Goal: Task Accomplishment & Management: Manage account settings

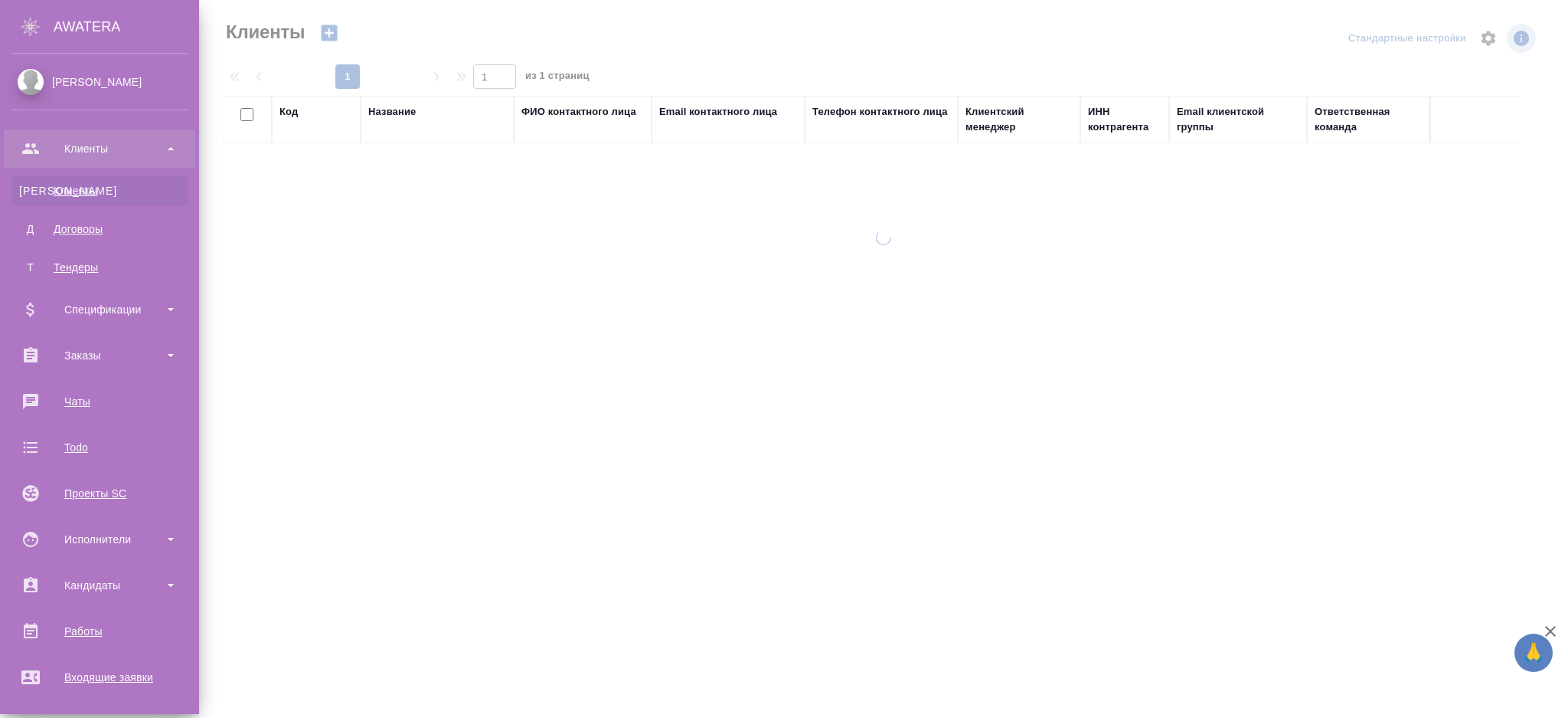
select select "RU"
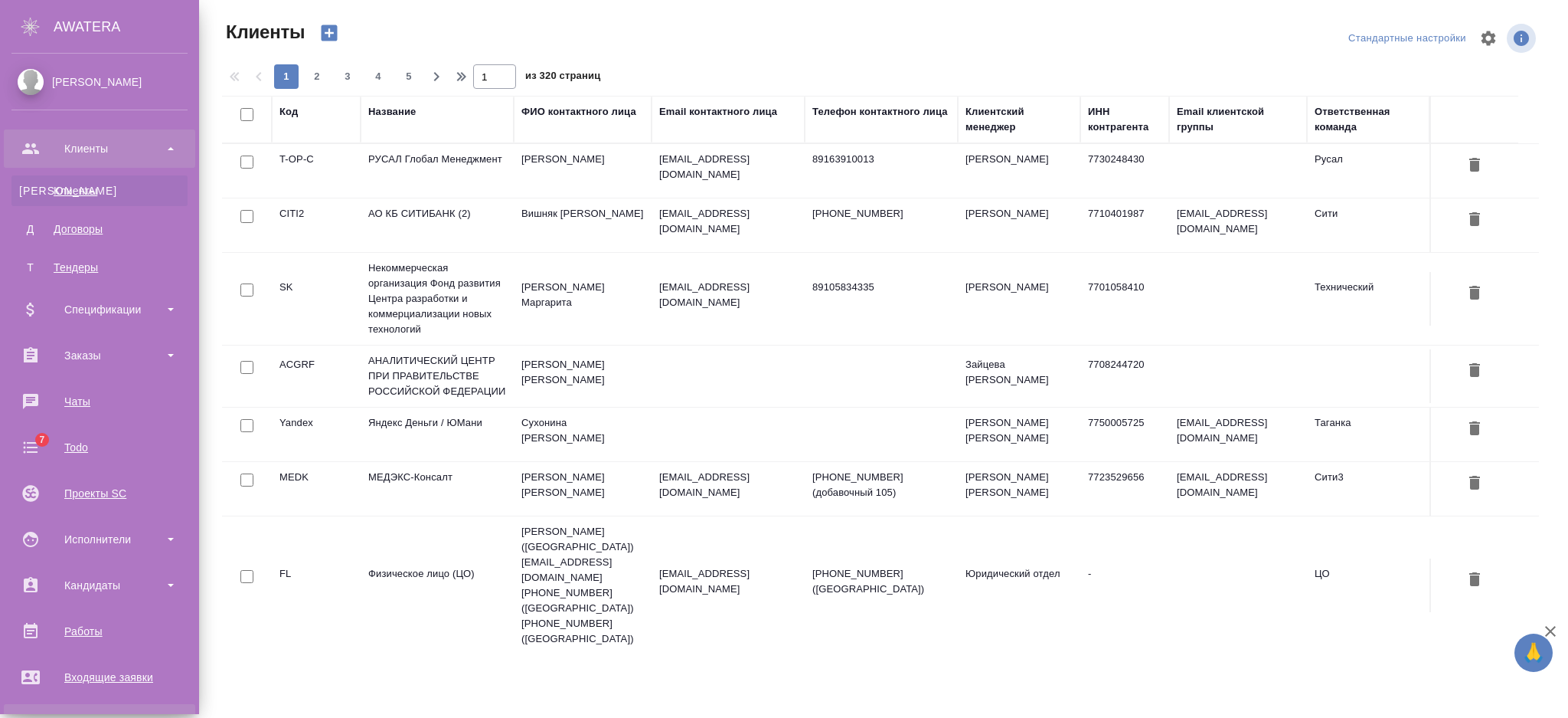
scroll to position [280, 0]
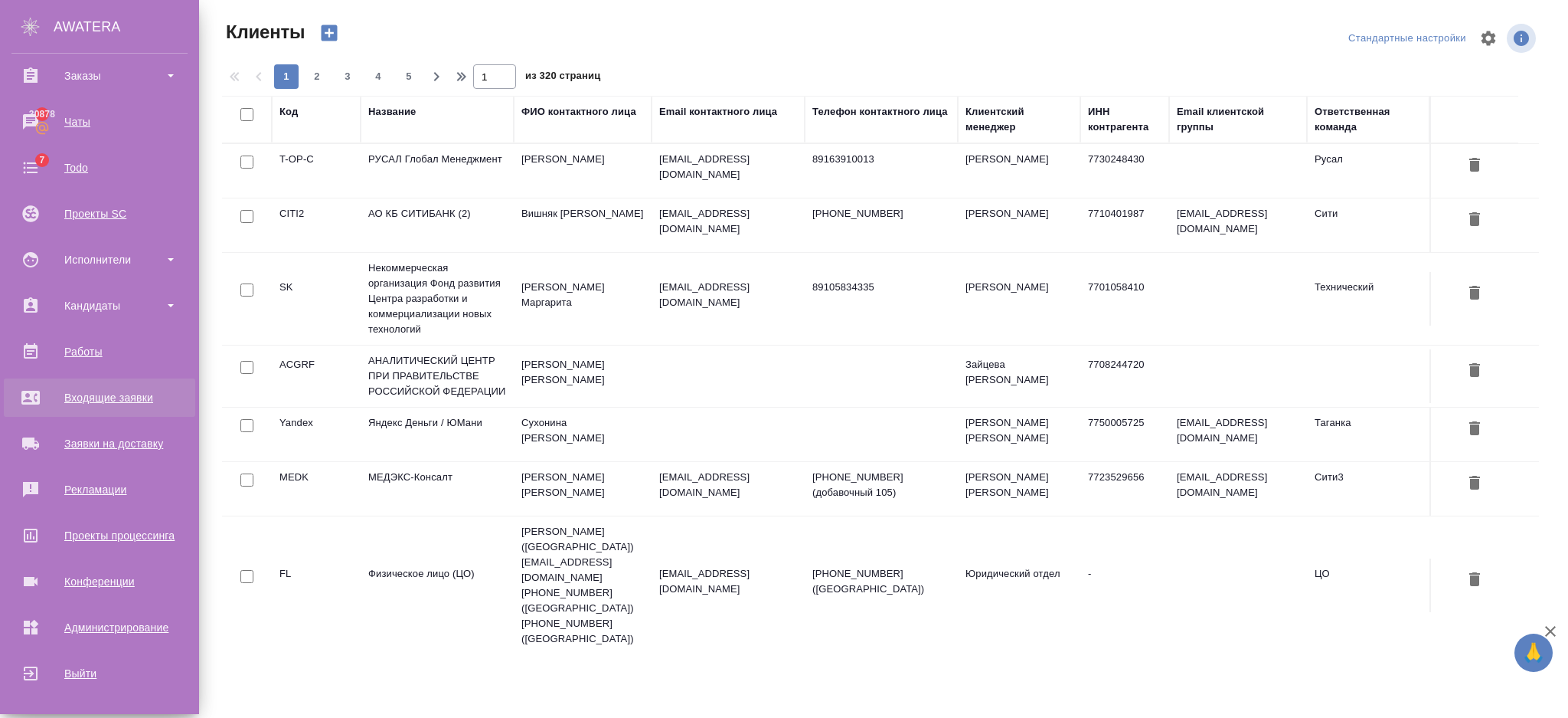
click at [111, 403] on div "Входящие заявки" at bounding box center [100, 397] width 176 height 22
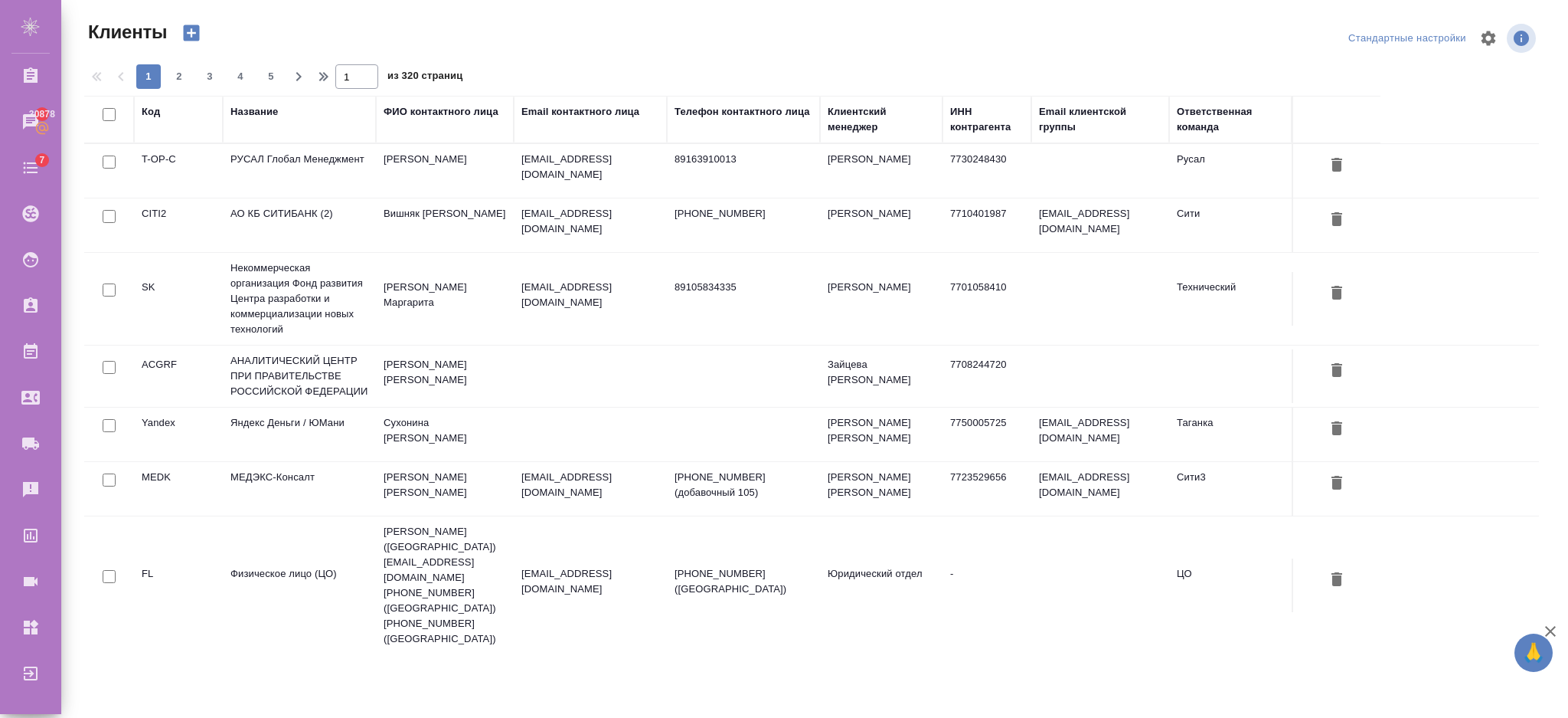
select select "RU"
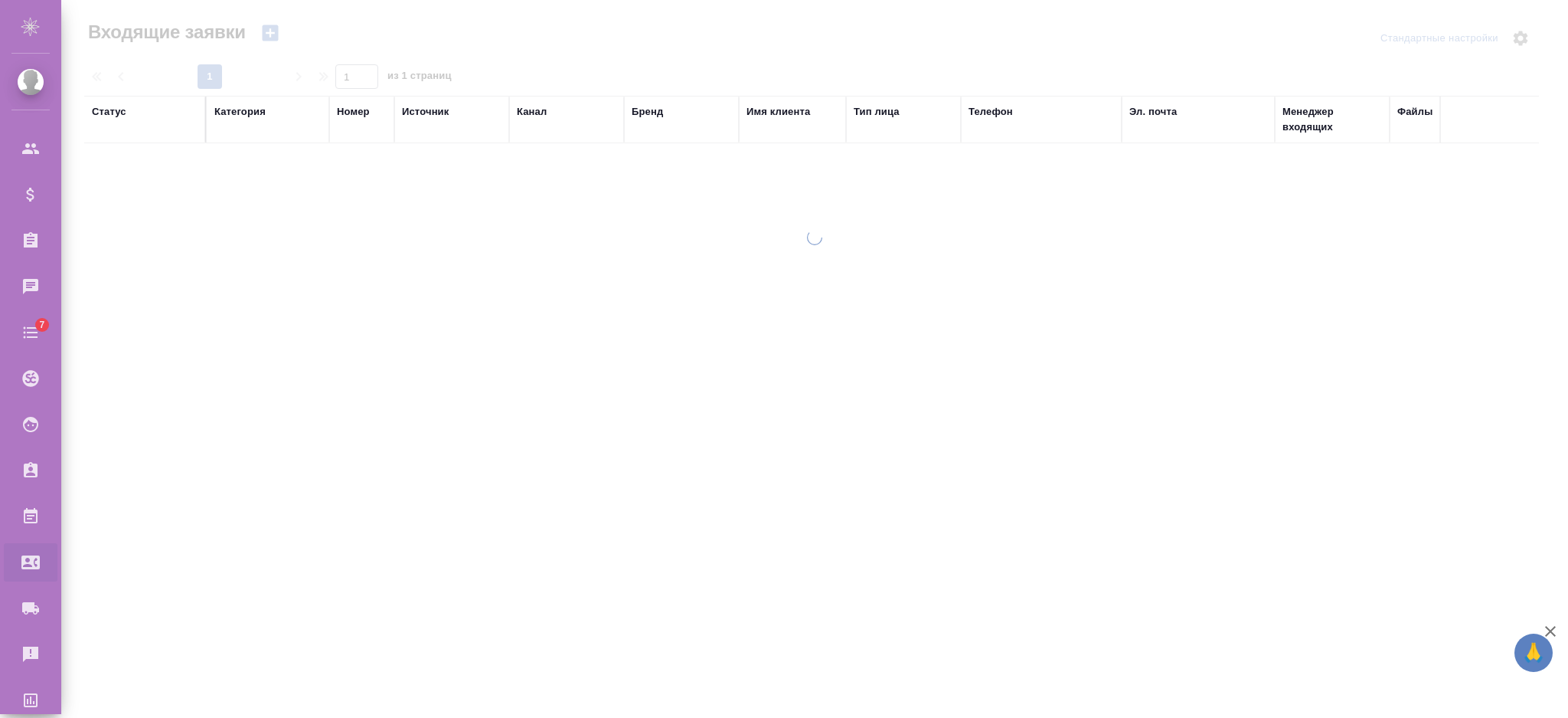
click at [652, 108] on div "Бренд" at bounding box center [647, 112] width 31 height 16
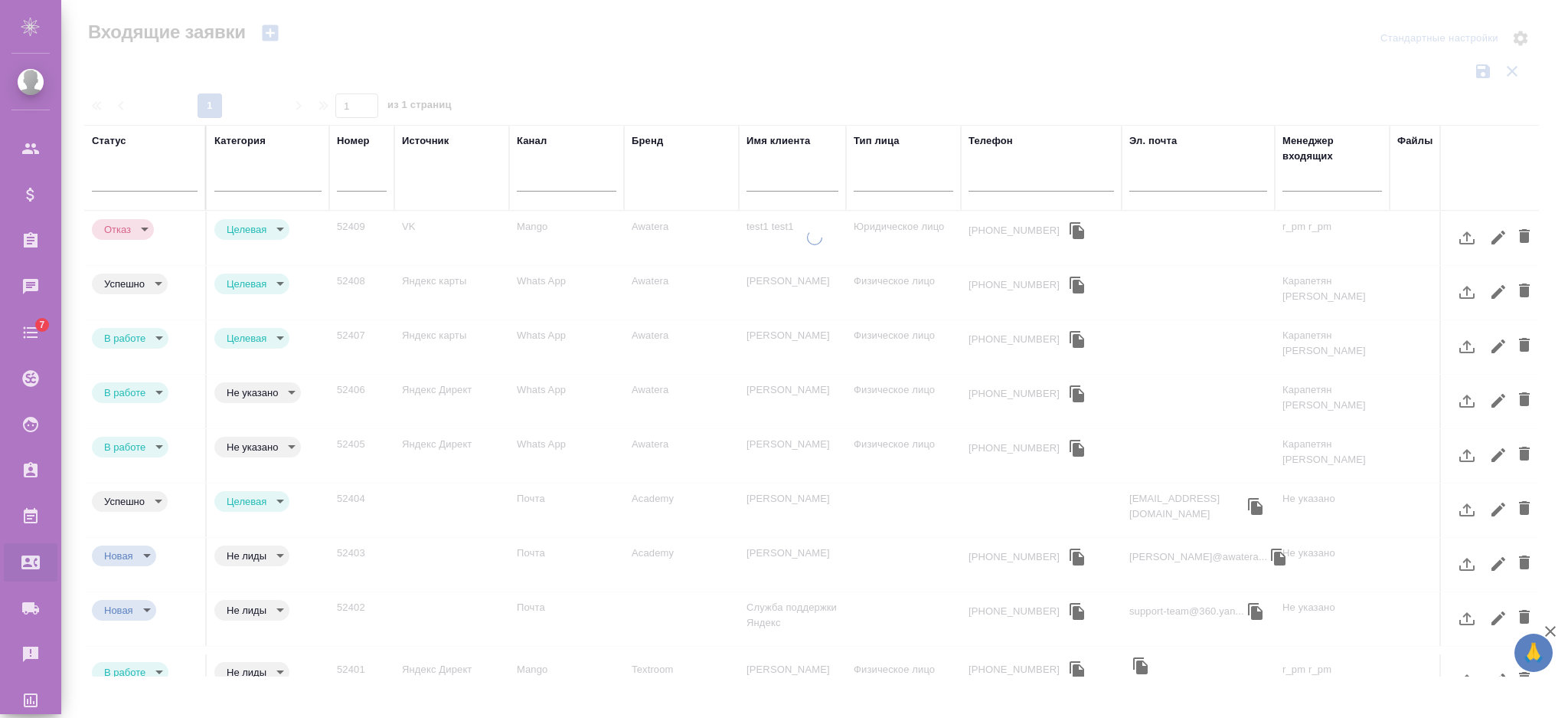
click at [461, 179] on div "Источник" at bounding box center [452, 167] width 100 height 68
click at [449, 171] on div "Источник" at bounding box center [452, 167] width 100 height 68
click at [429, 140] on div "Источник" at bounding box center [425, 141] width 47 height 16
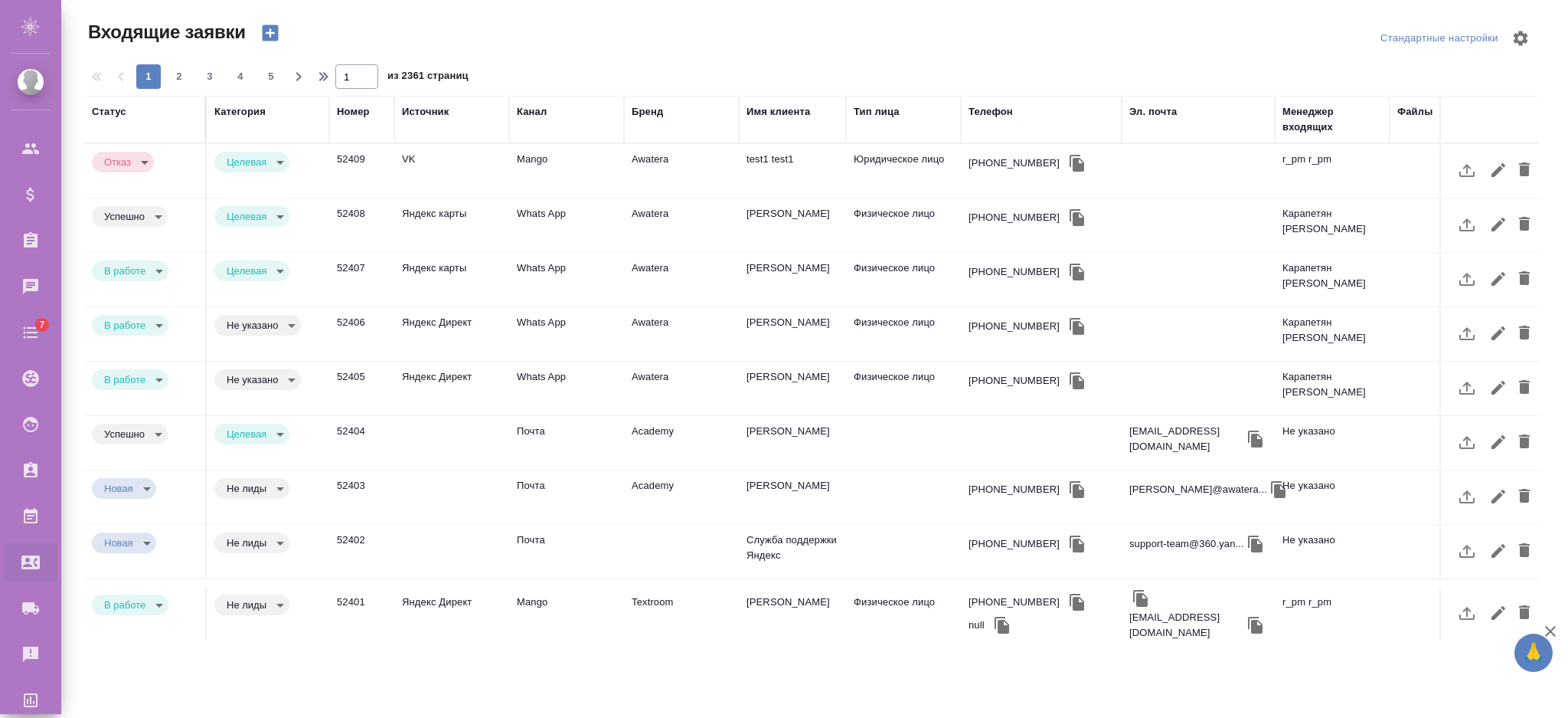
click at [528, 109] on div "Канал" at bounding box center [532, 112] width 30 height 16
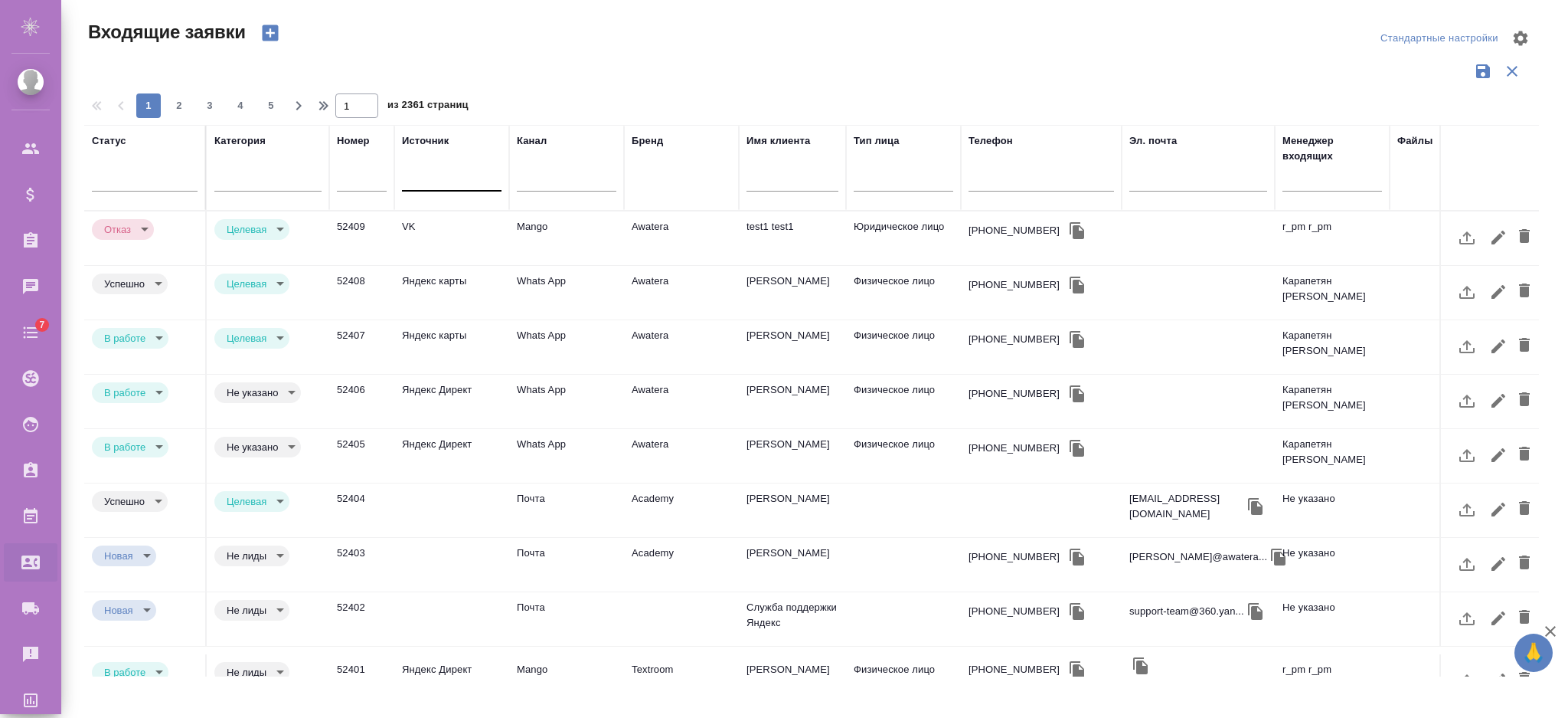
click at [450, 186] on div at bounding box center [452, 175] width 100 height 22
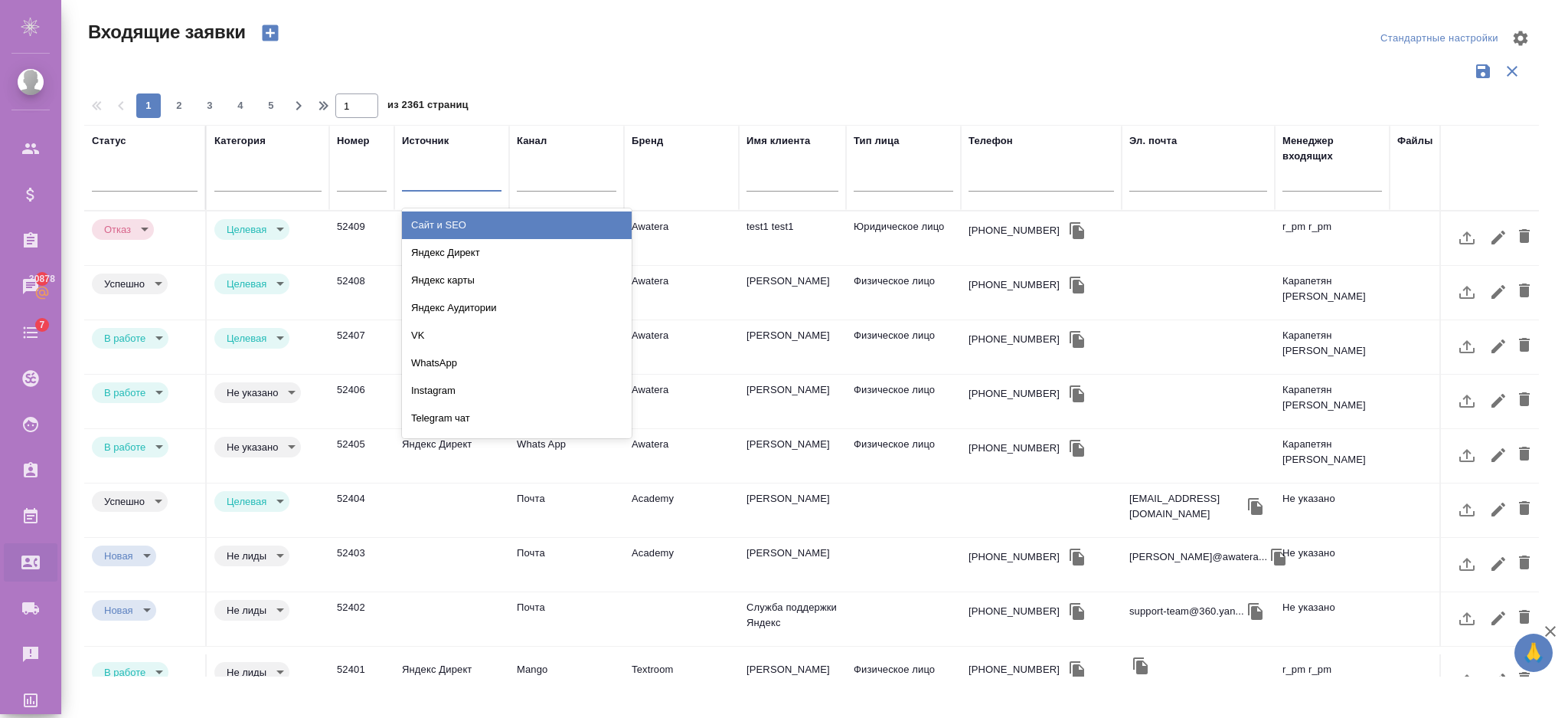
click at [667, 179] on div "Бренд" at bounding box center [681, 167] width 100 height 68
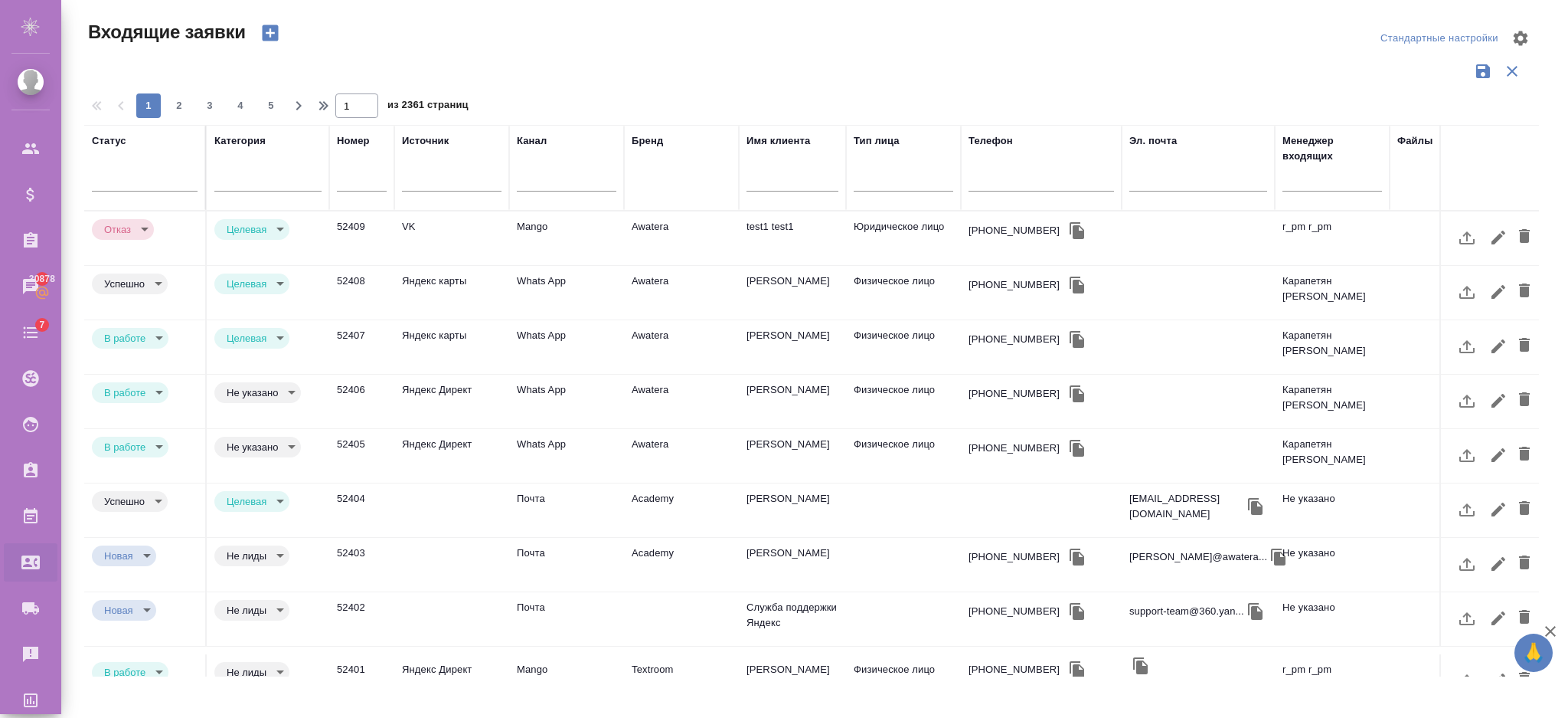
click at [667, 179] on div "Бренд" at bounding box center [681, 167] width 100 height 68
click at [668, 179] on div "Бренд" at bounding box center [681, 167] width 100 height 68
click at [812, 179] on input "text" at bounding box center [793, 181] width 92 height 20
click at [1418, 180] on div "Файлы" at bounding box center [1460, 167] width 126 height 68
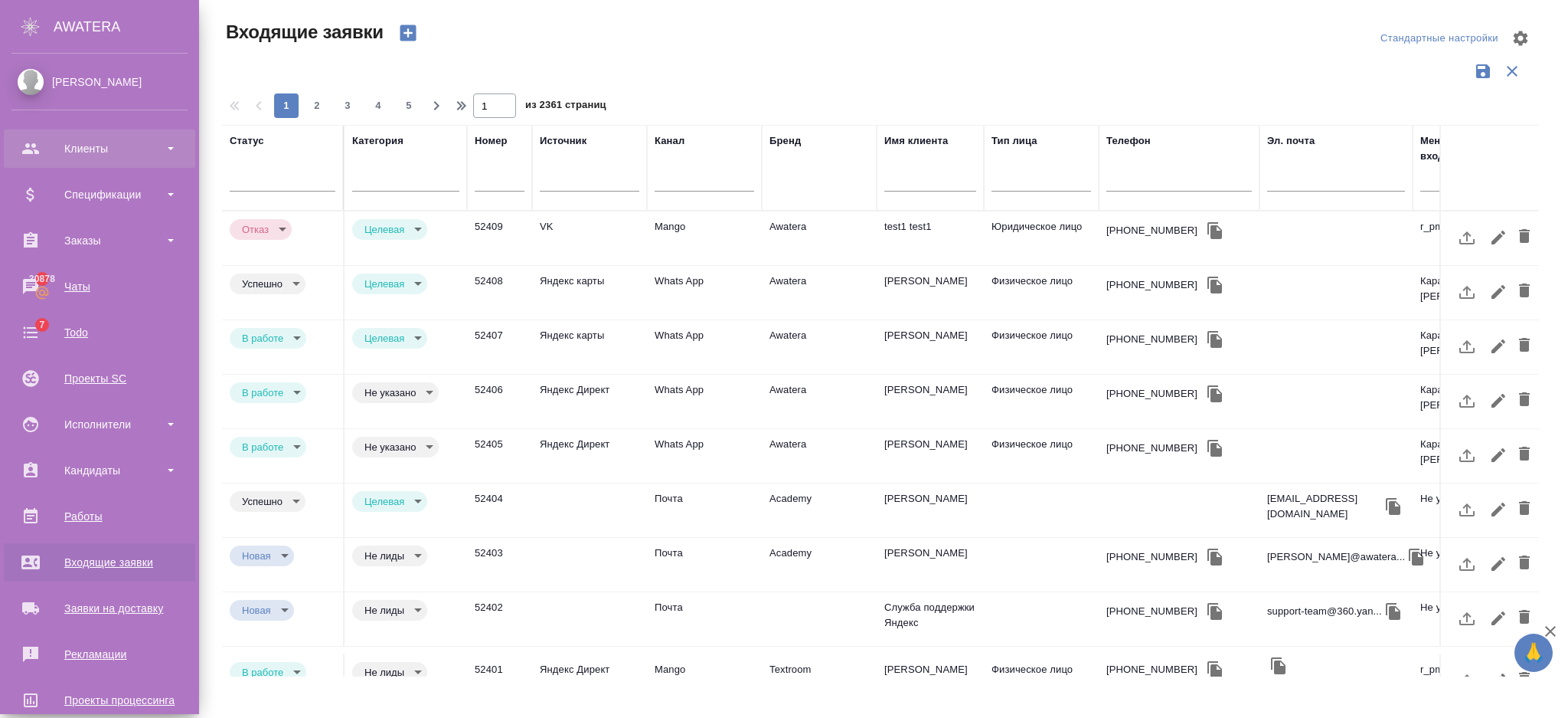
click at [53, 157] on div "Клиенты" at bounding box center [100, 148] width 176 height 22
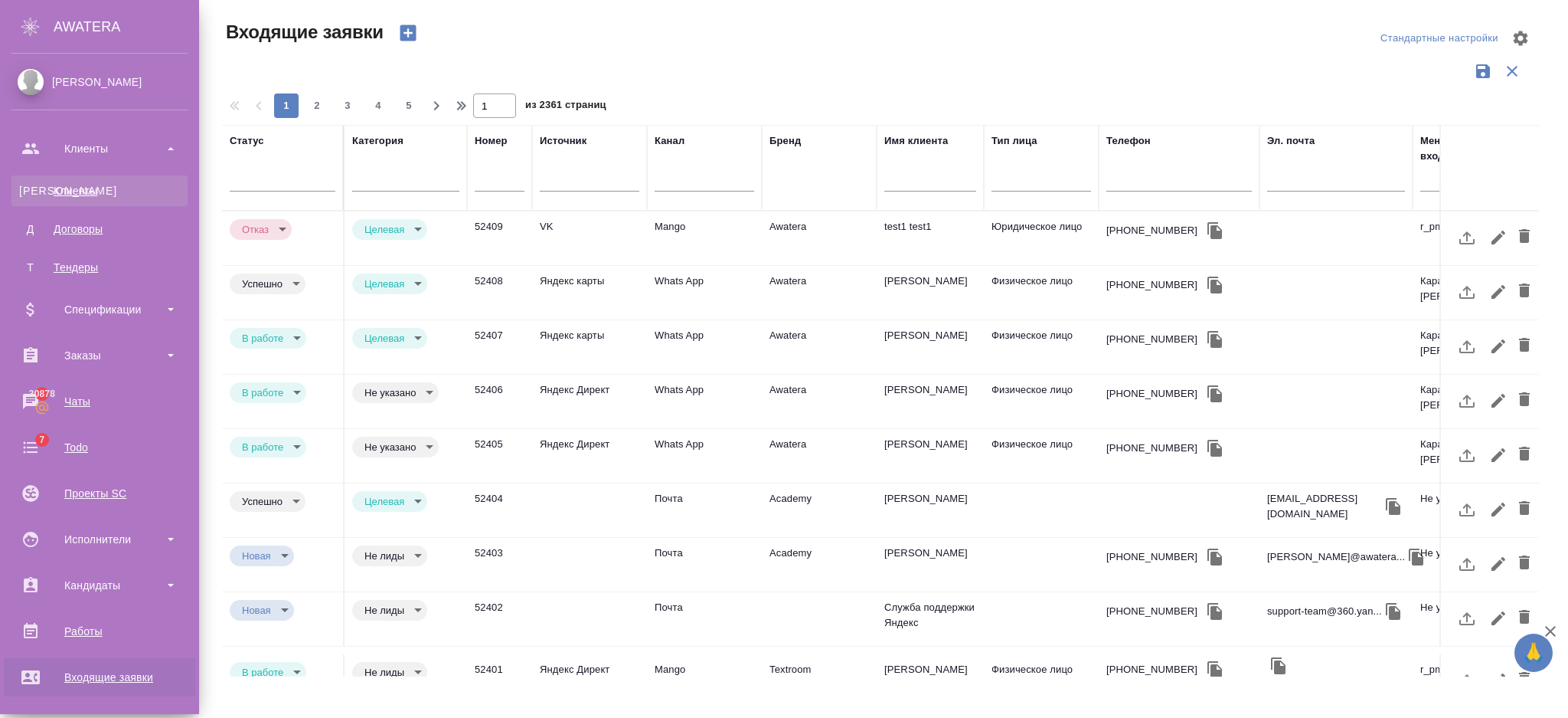
click at [68, 188] on div "Клиенты" at bounding box center [100, 191] width 160 height 16
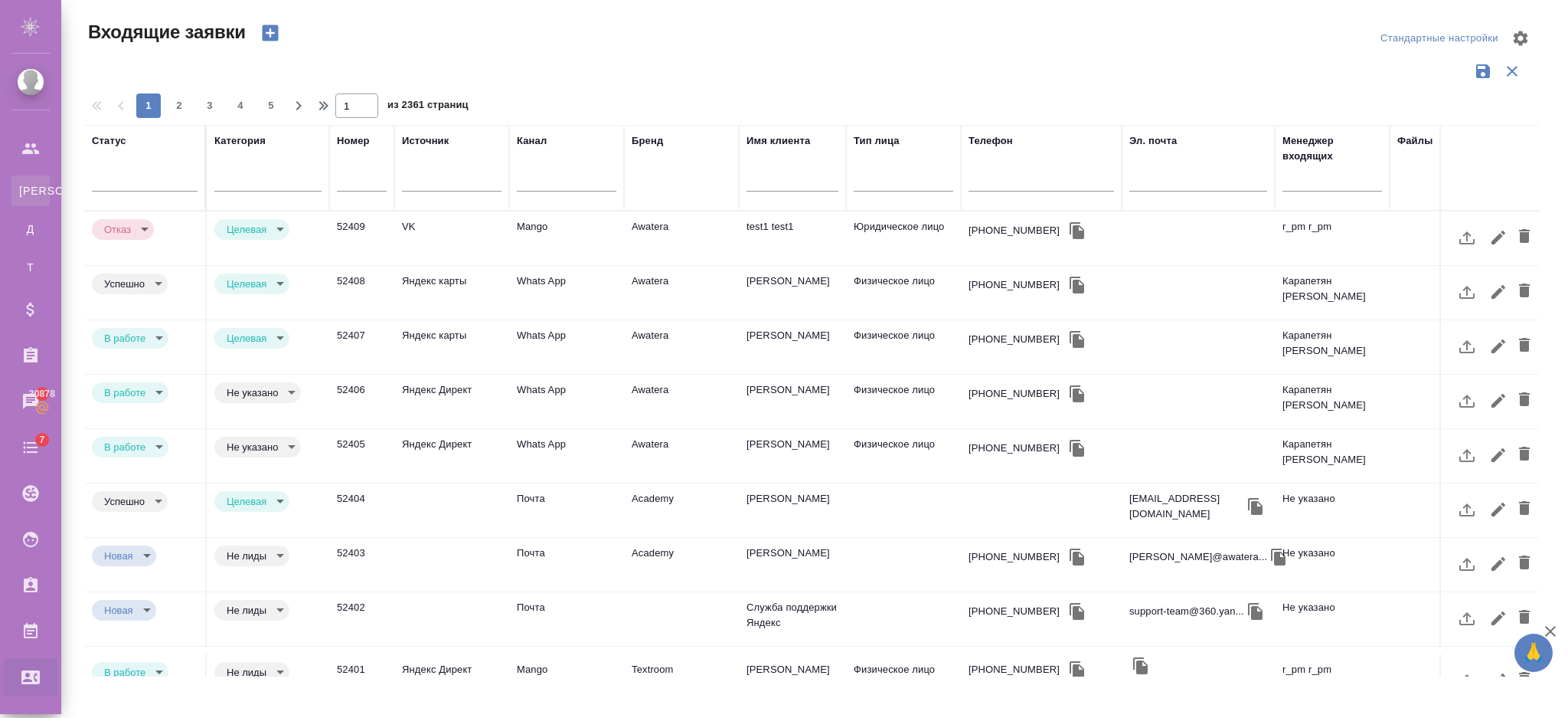
select select "RU"
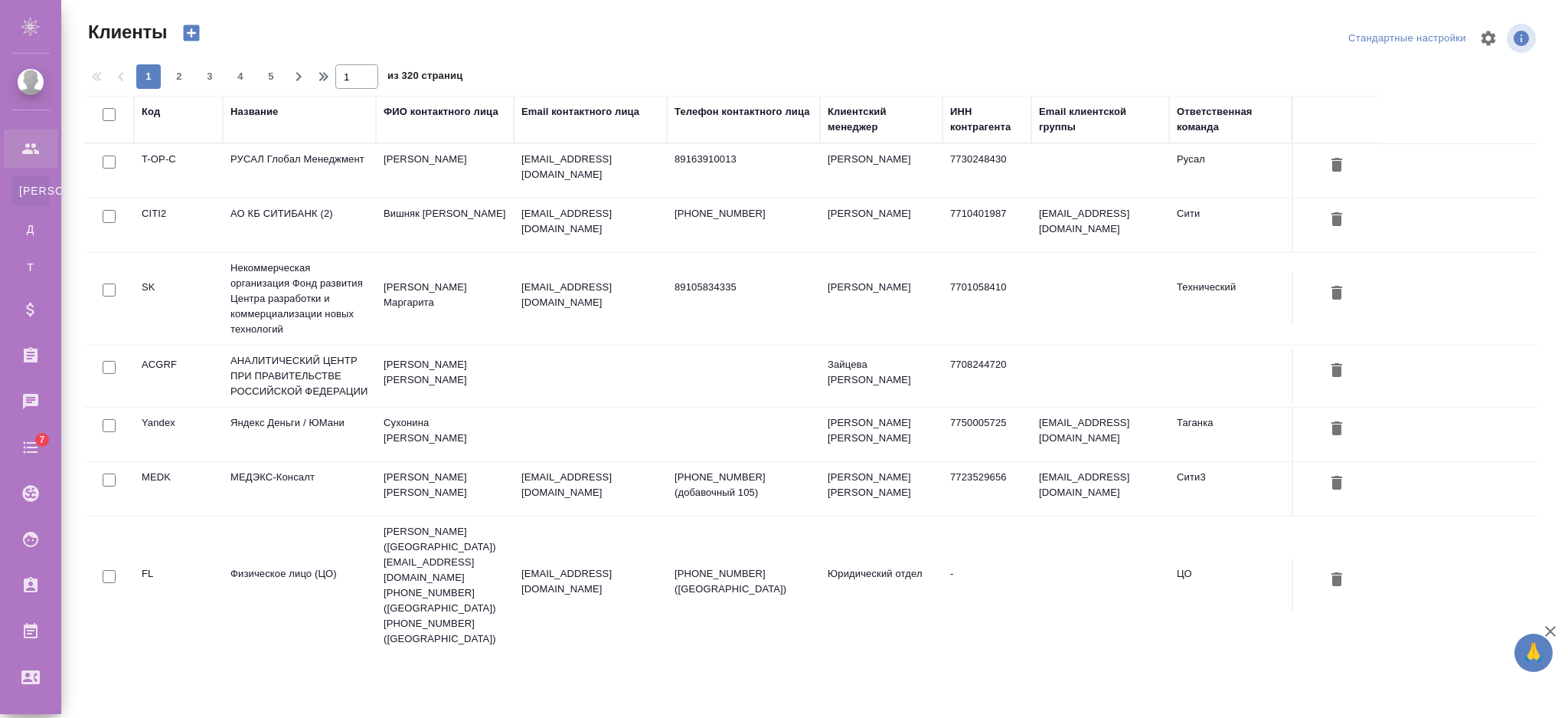
click at [439, 212] on td "Вишняк Максим" at bounding box center [445, 225] width 138 height 54
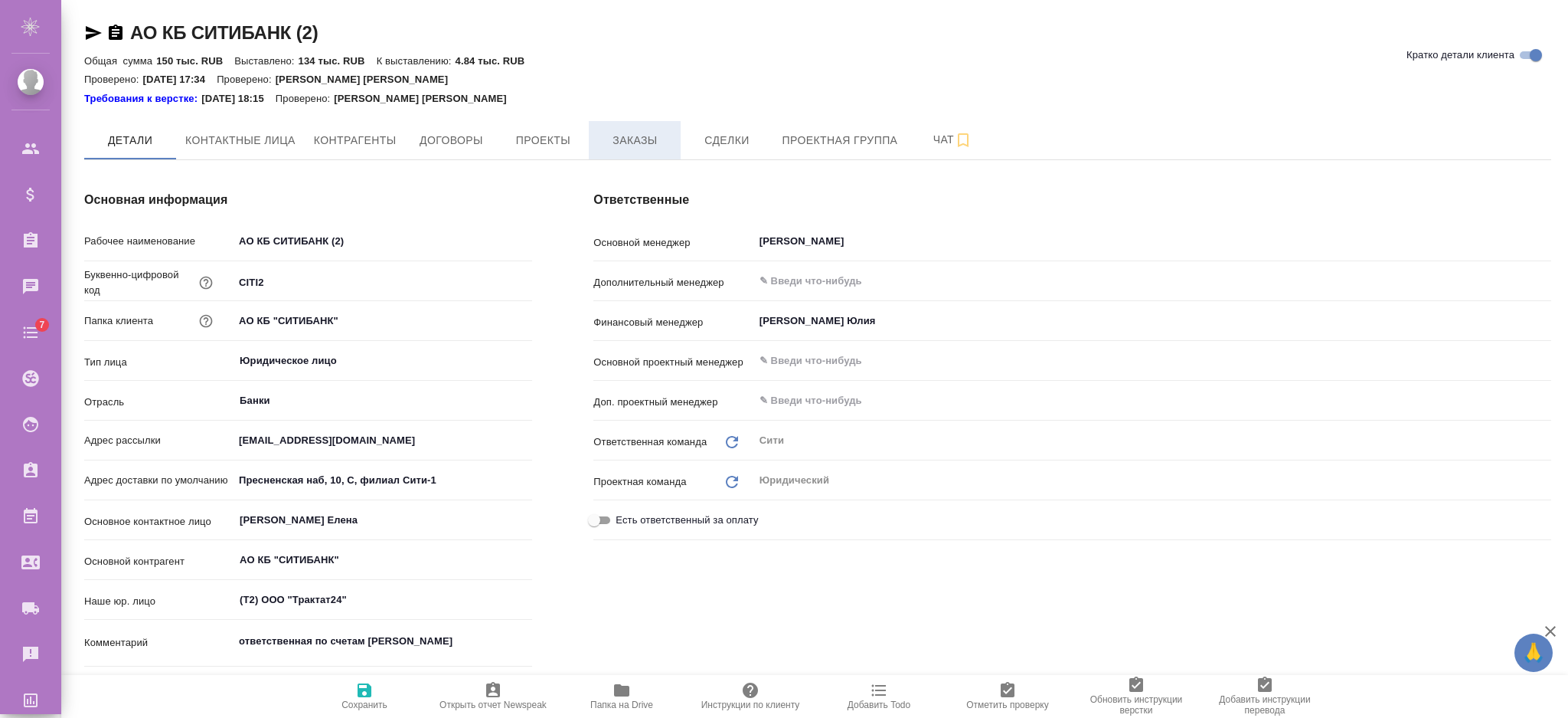
type textarea "x"
type \(спецификации\)-0 "КЦ (спецификации)"
type textarea "x"
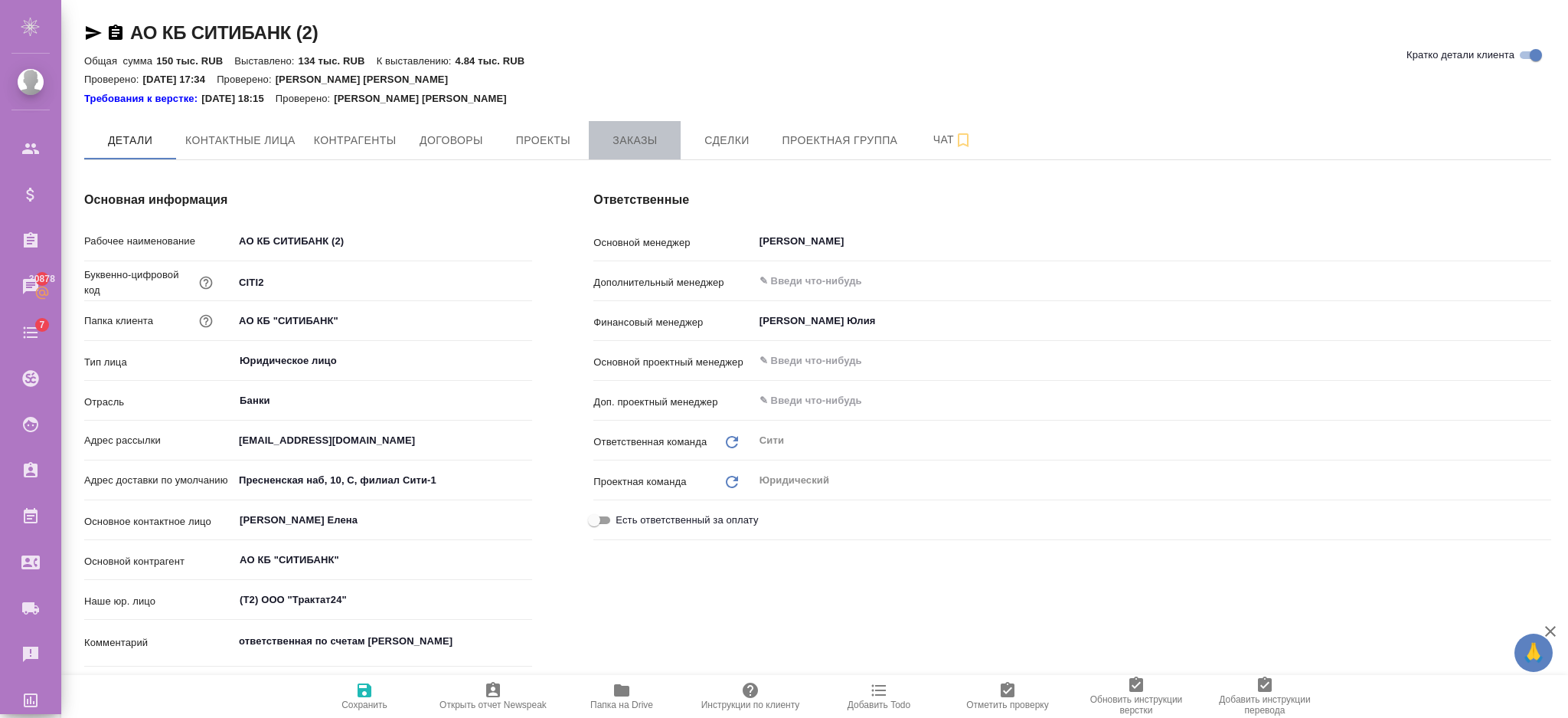
click at [626, 156] on button "Заказы" at bounding box center [634, 140] width 92 height 38
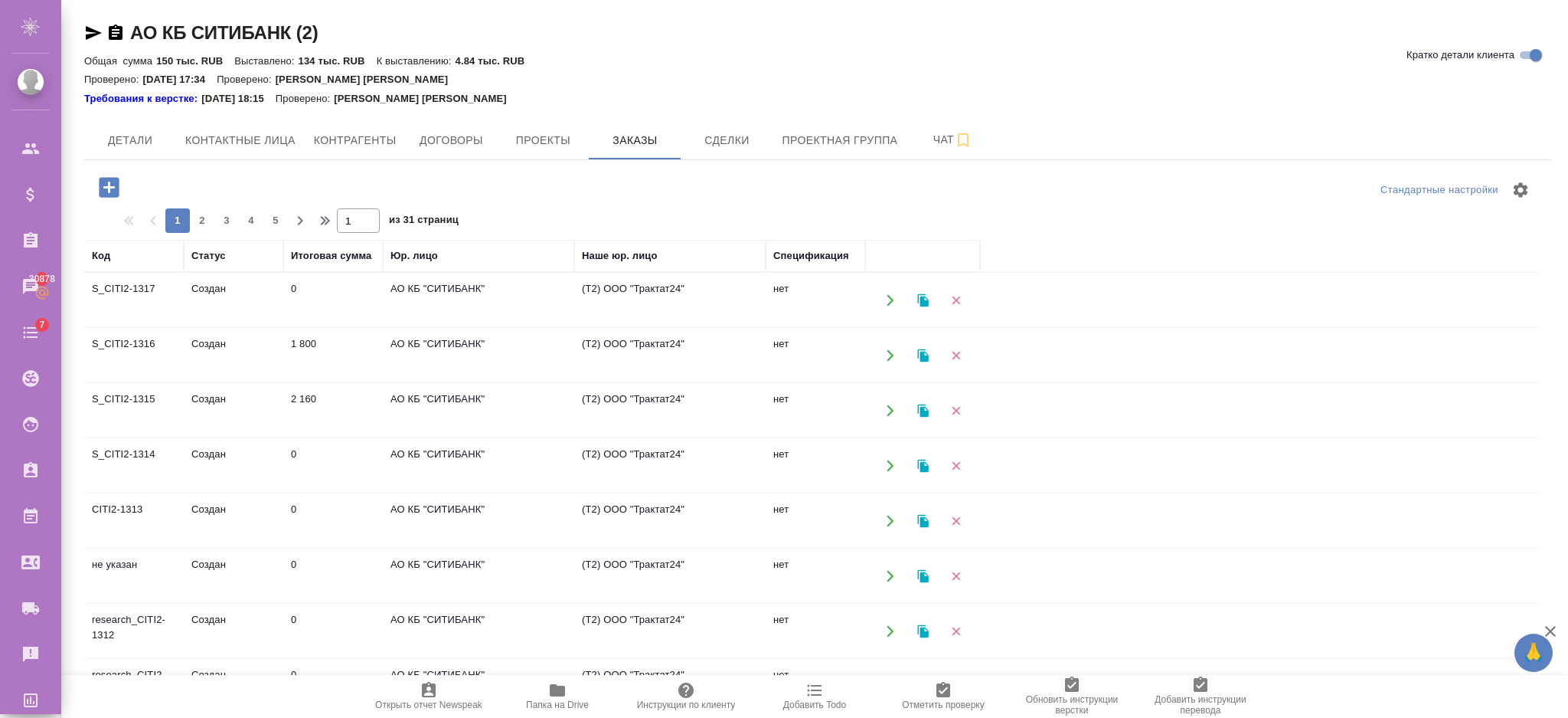
click at [260, 287] on td "Создан" at bounding box center [234, 300] width 100 height 54
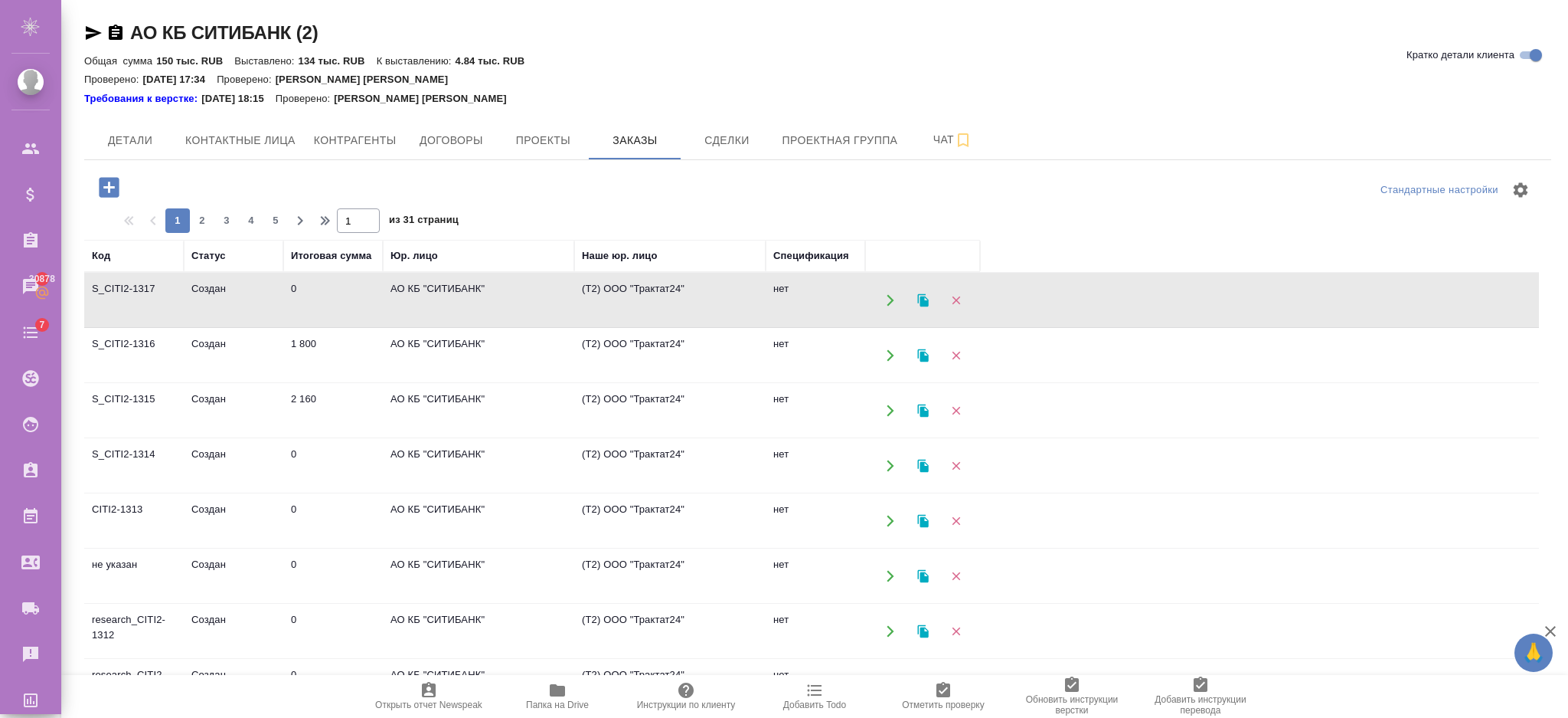
click at [260, 287] on td "Создан" at bounding box center [234, 300] width 100 height 54
click at [889, 408] on icon "button" at bounding box center [890, 411] width 7 height 12
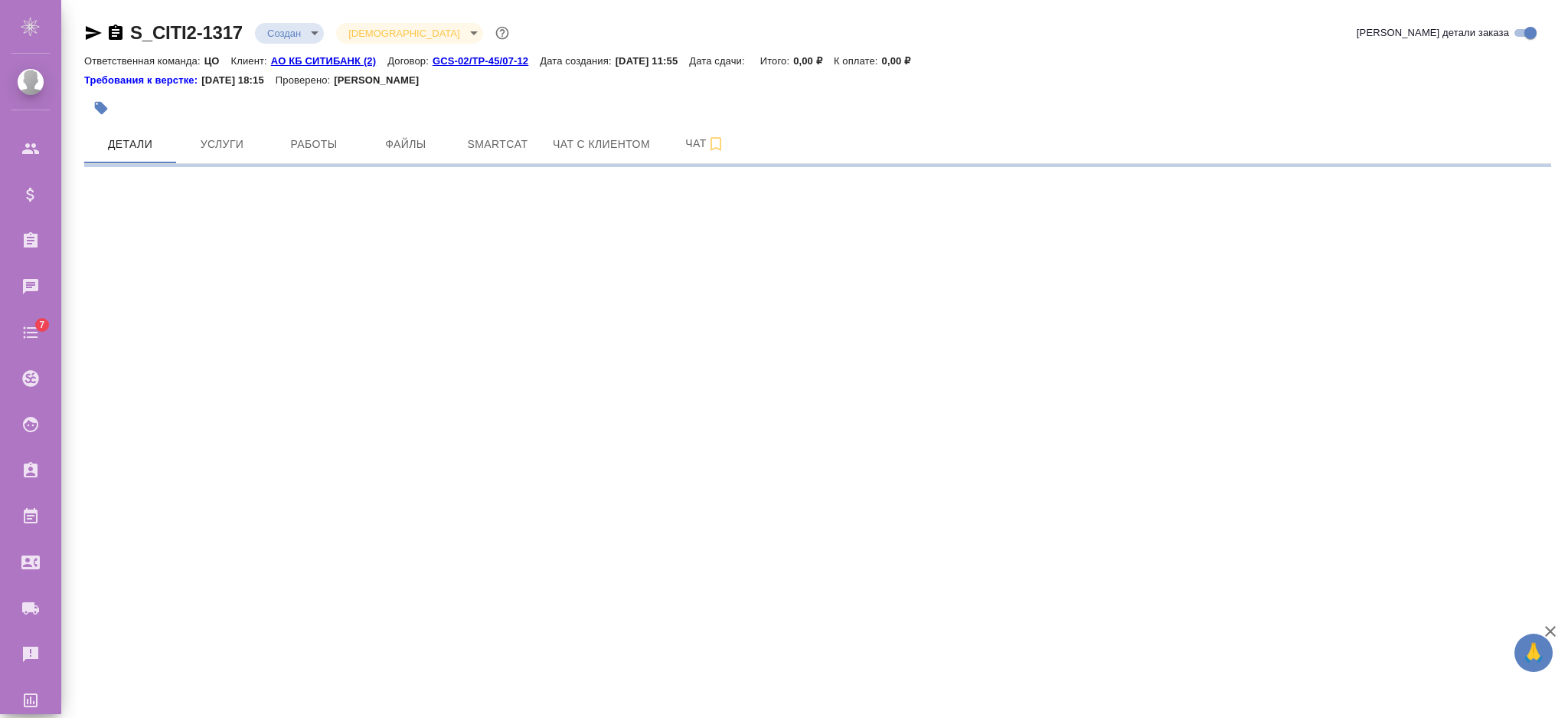
select select "RU"
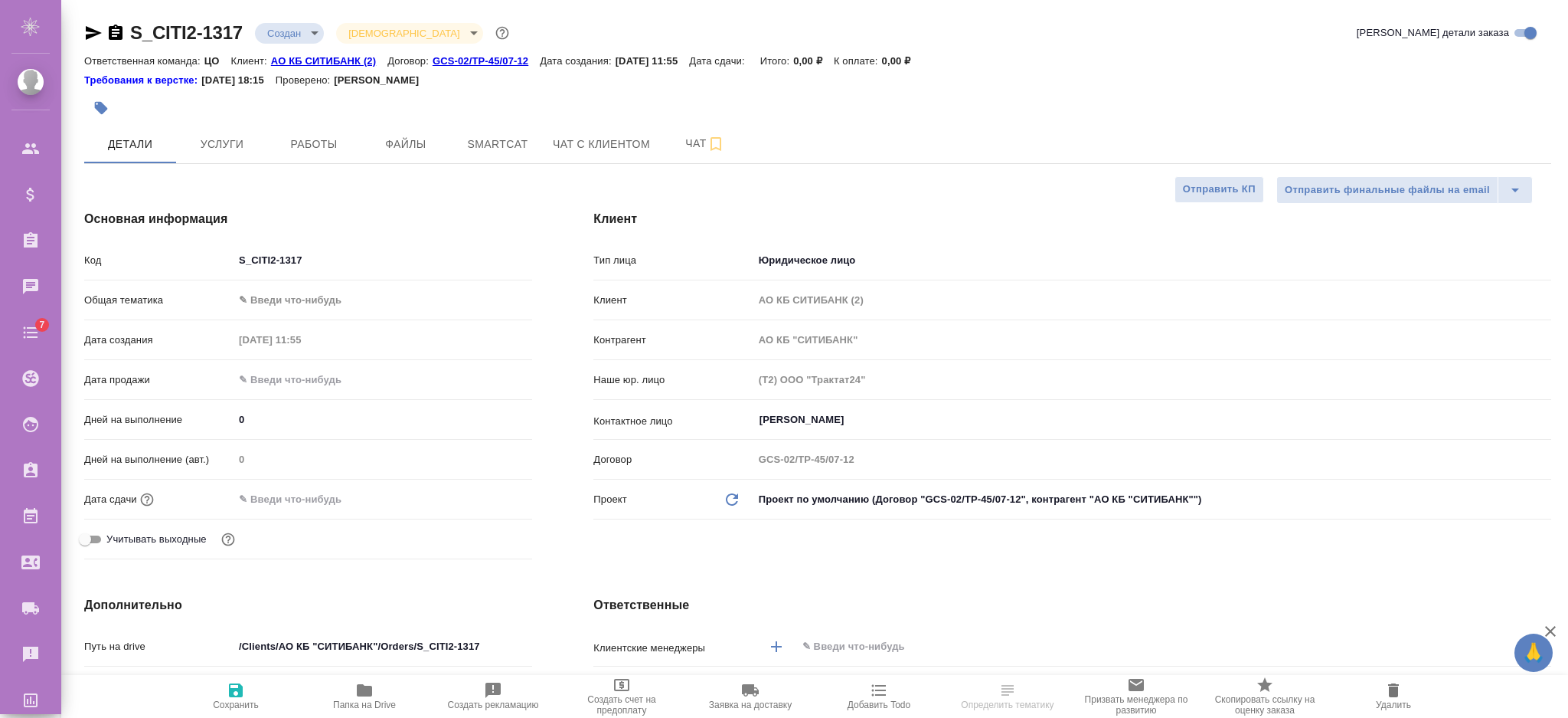
type textarea "x"
click at [206, 155] on button "Услуги" at bounding box center [222, 144] width 92 height 38
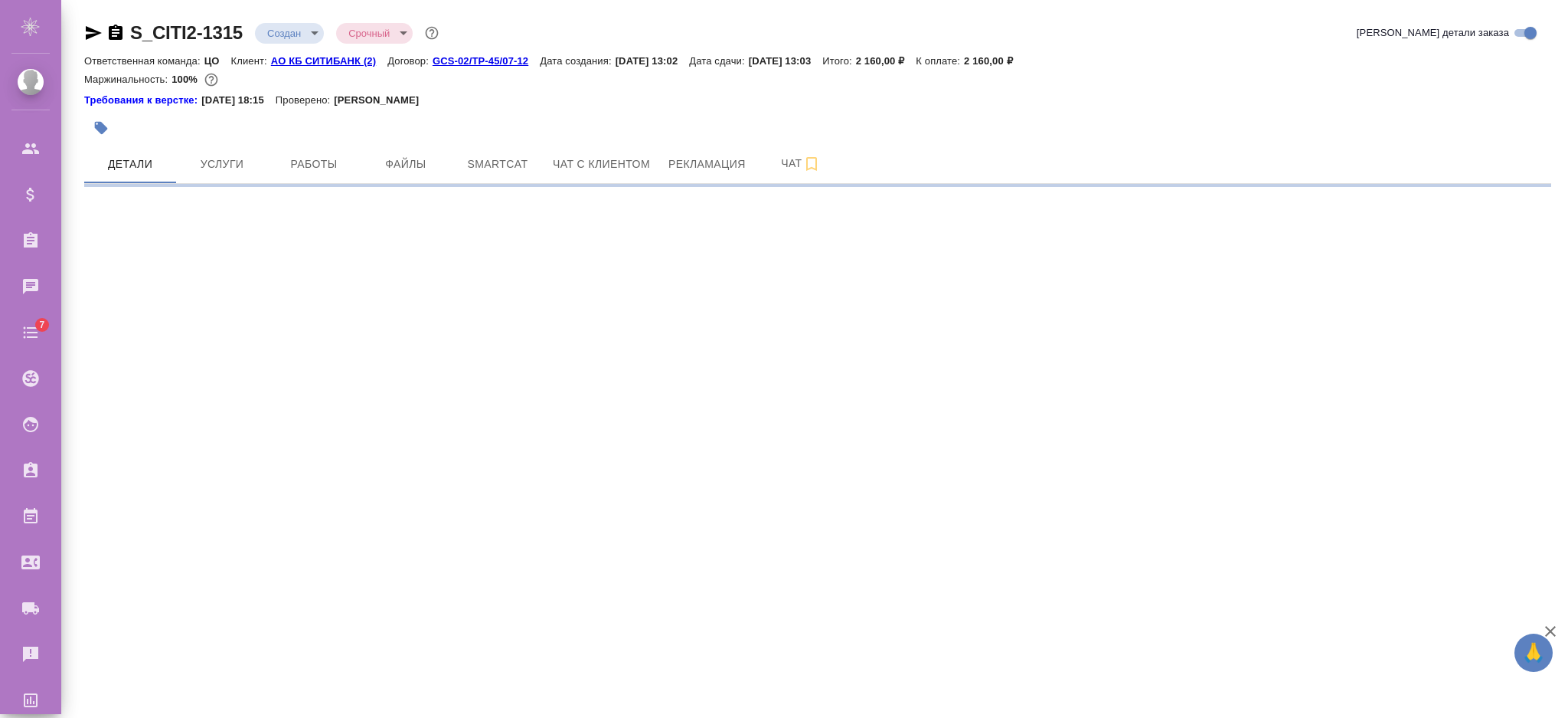
select select "RU"
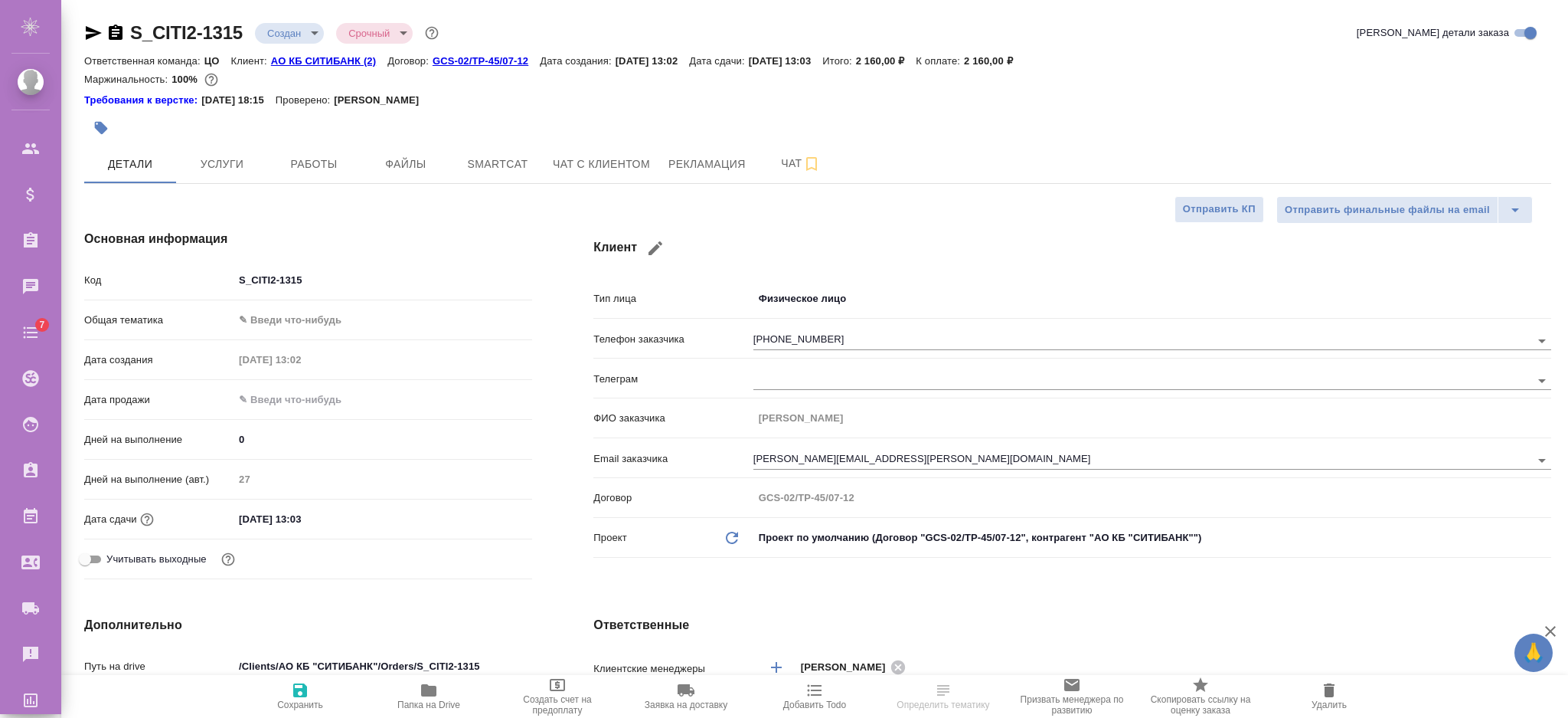
type textarea "x"
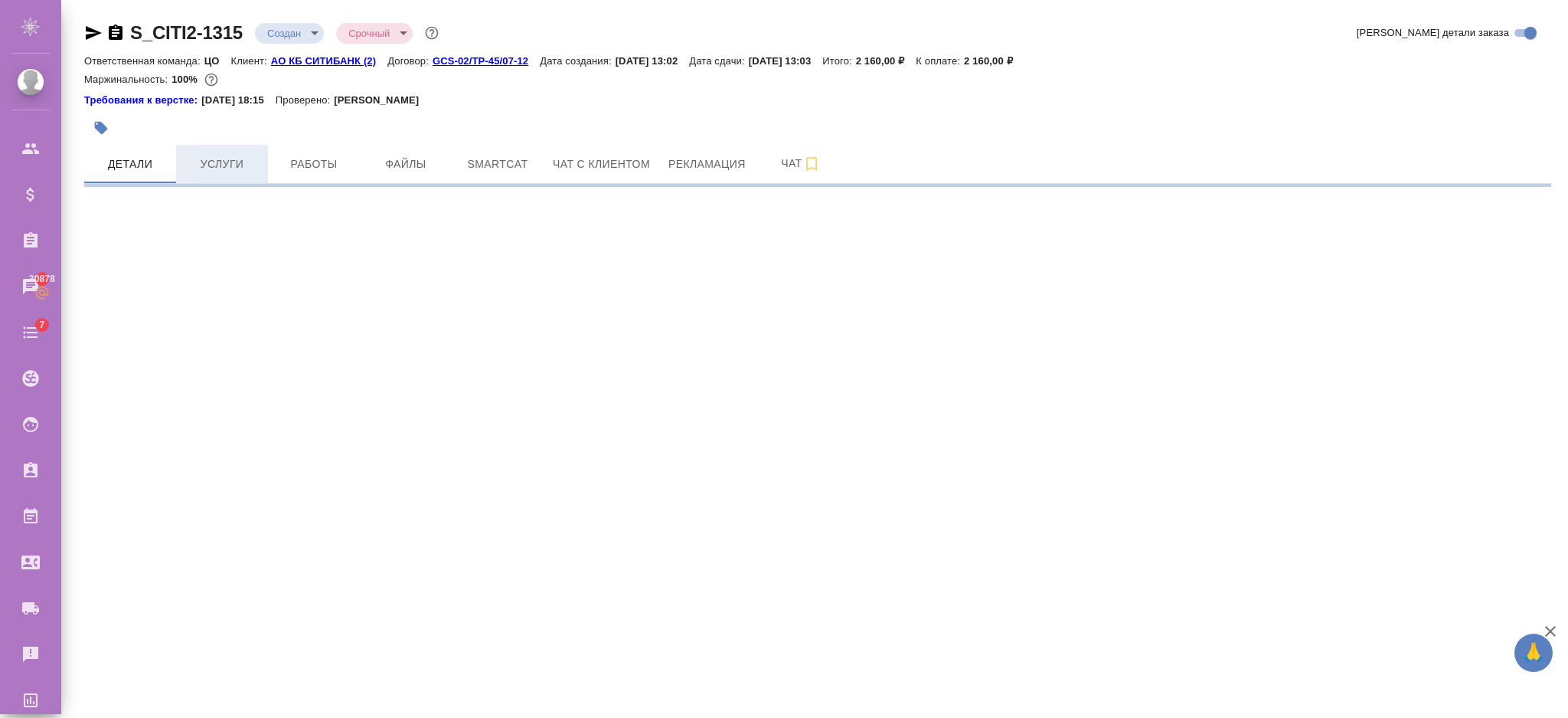
click at [251, 169] on span "Услуги" at bounding box center [222, 164] width 73 height 20
select select "RU"
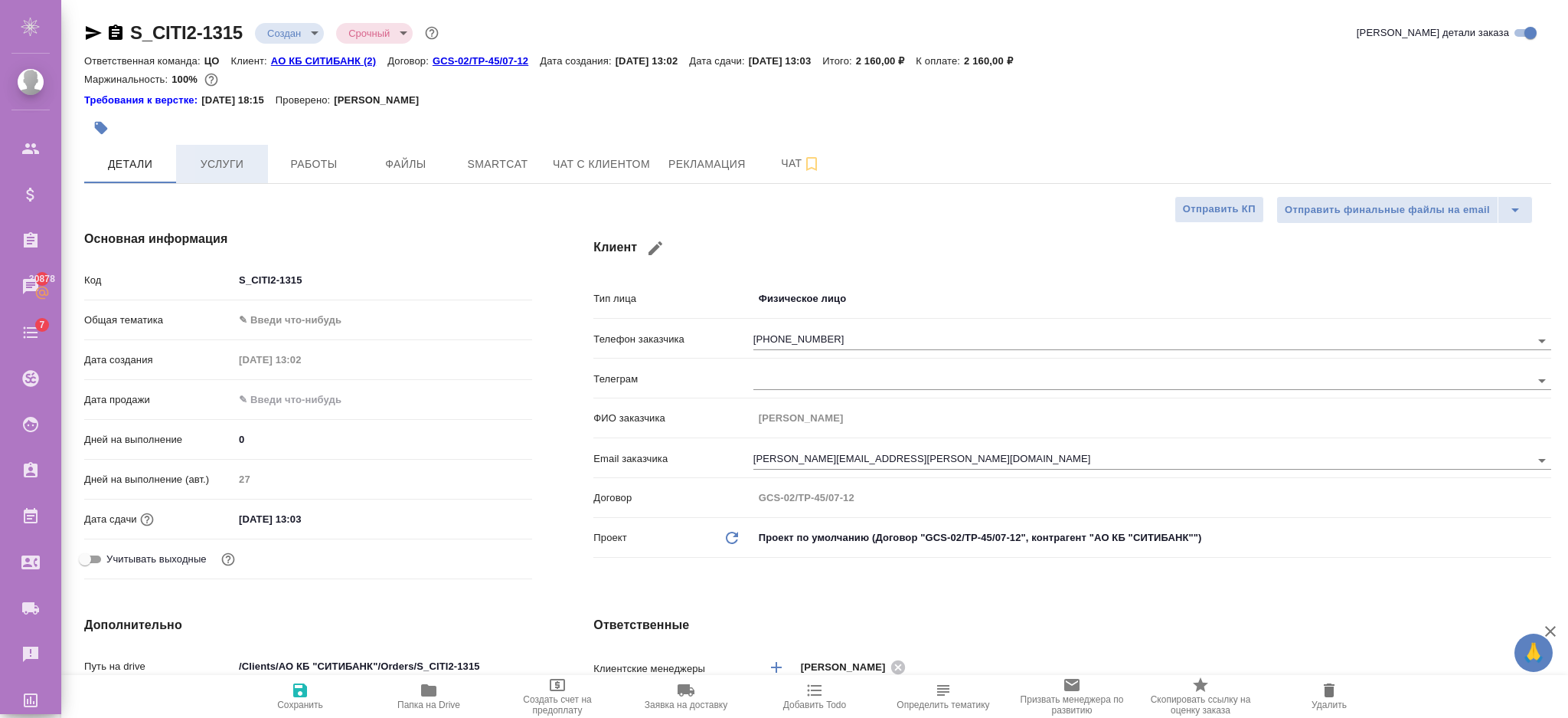
type textarea "x"
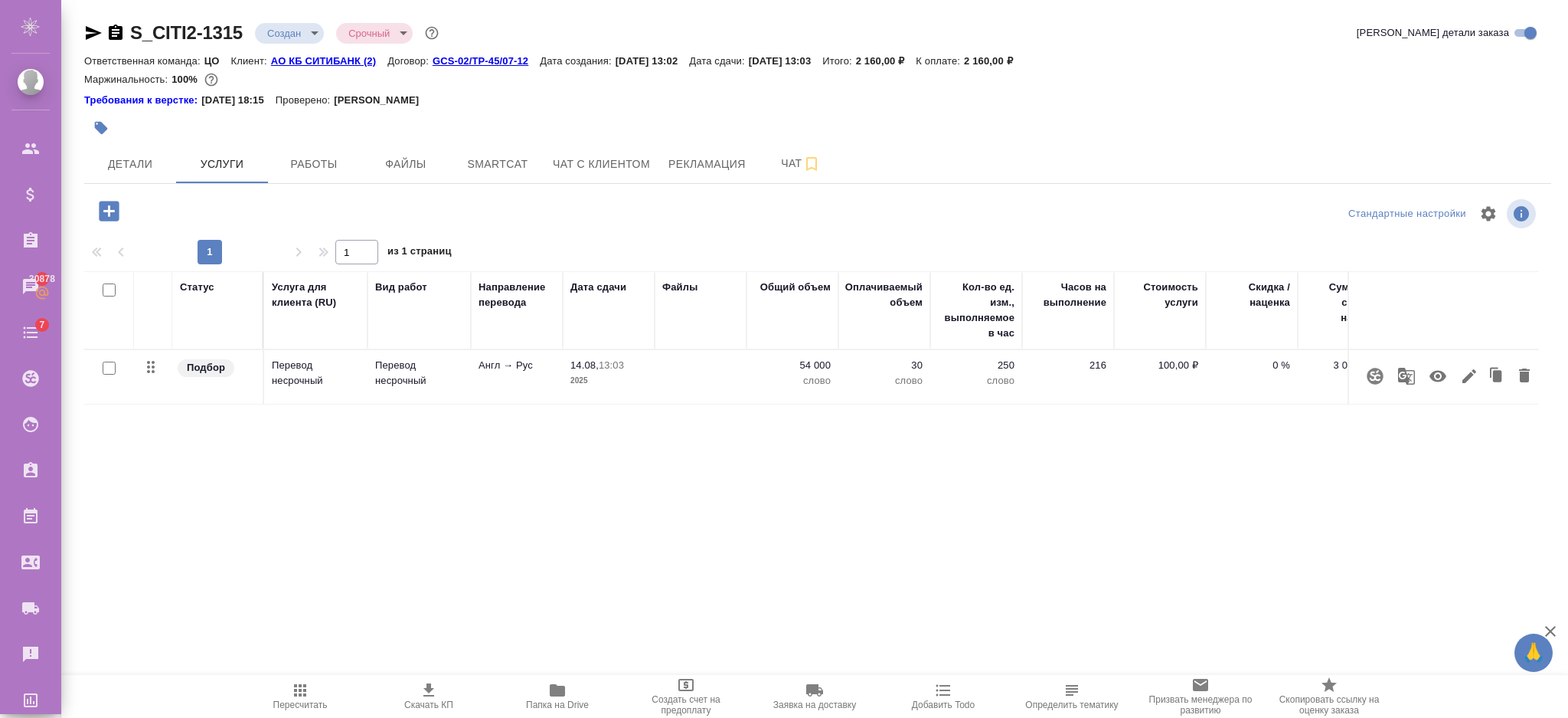
click at [797, 363] on p "54 000" at bounding box center [793, 366] width 76 height 16
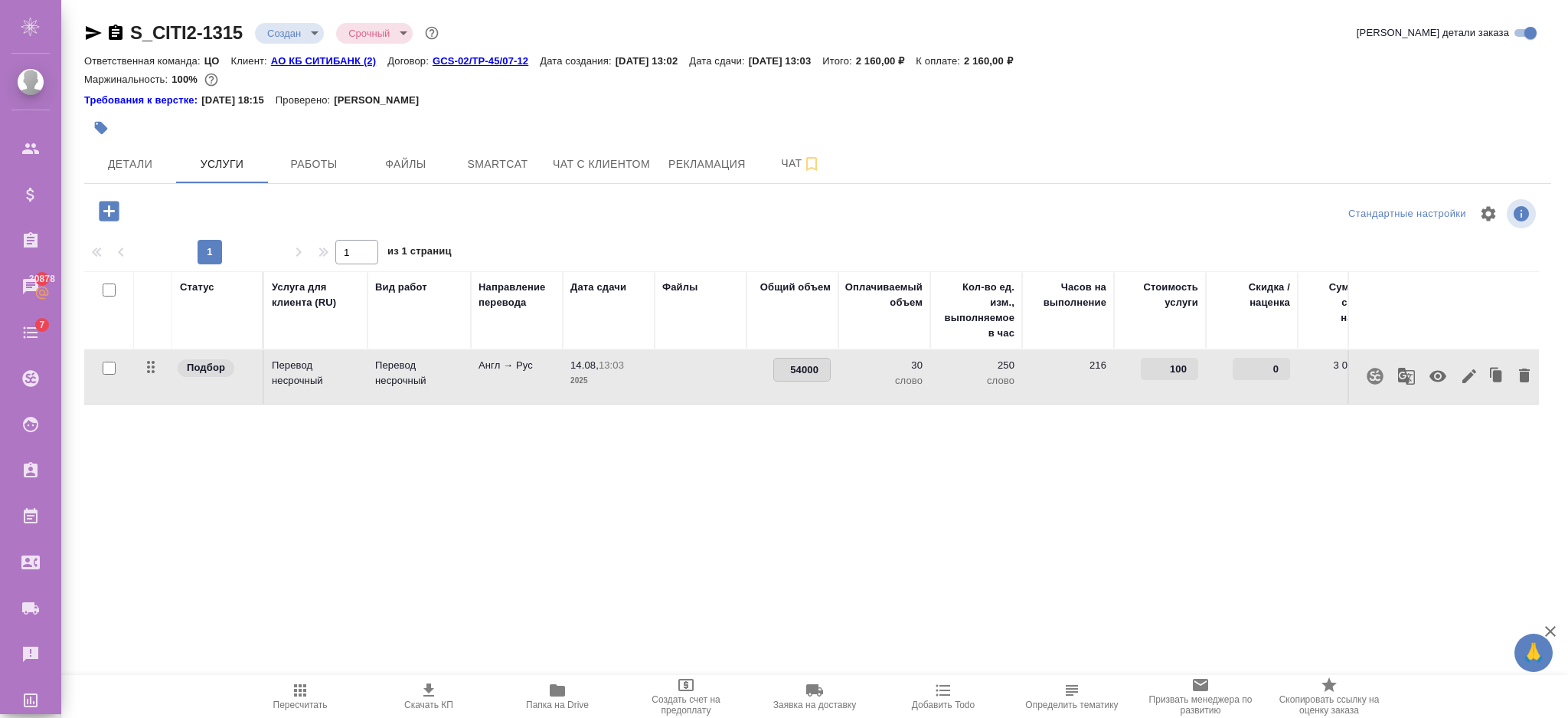
drag, startPoint x: 779, startPoint y: 372, endPoint x: 943, endPoint y: 357, distance: 164.7
click at [943, 357] on tr "Подбор Перевод несрочный Перевод несрочный Англ → Рус 14.08, 13:03 2025 54000 3…" at bounding box center [878, 378] width 1589 height 55
type input "150000"
click at [1009, 418] on div "Статус Услуга для клиента (RU) Вид работ Направление перевода Дата сдачи Файлы …" at bounding box center [811, 435] width 1455 height 330
click at [255, 216] on span "Сохранить и пересчитать" at bounding box center [217, 209] width 133 height 18
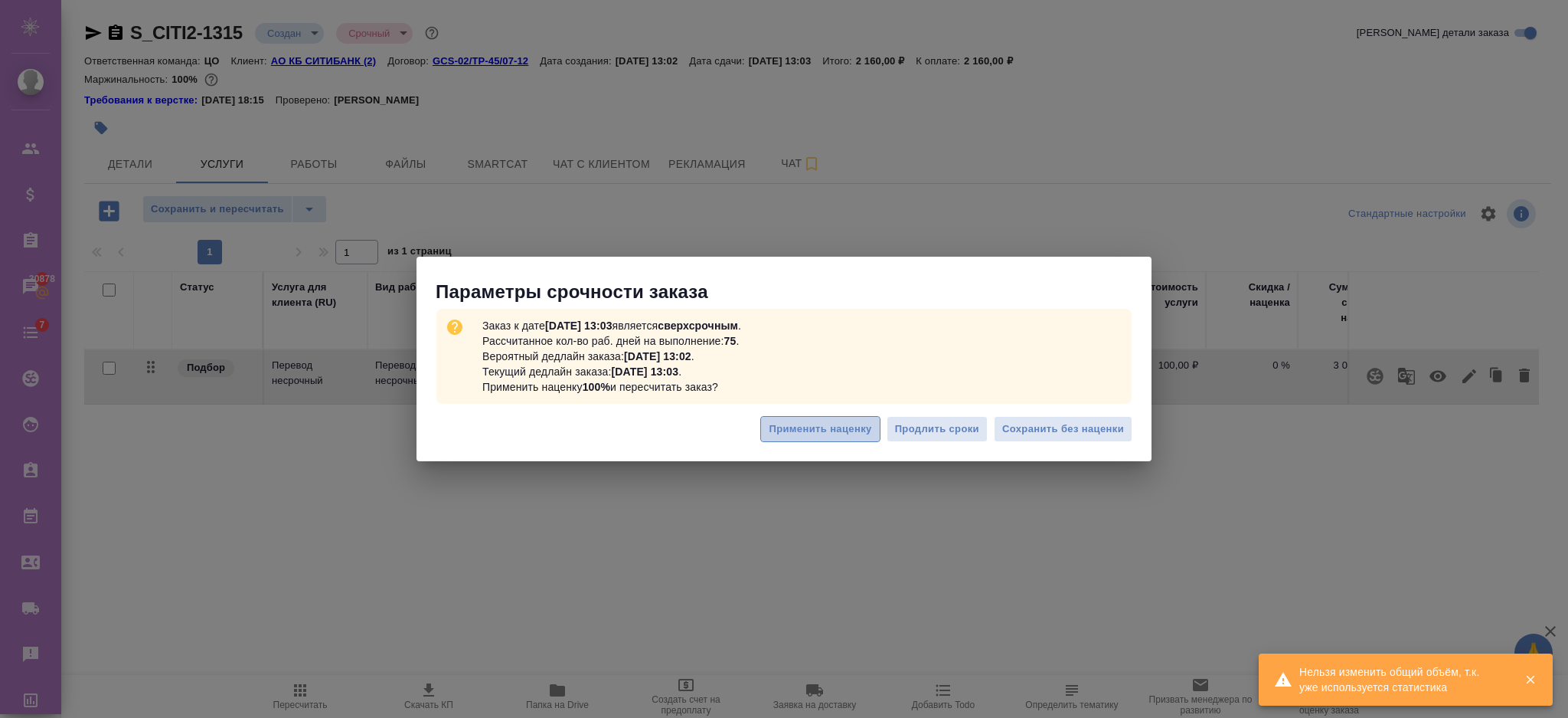
click at [825, 427] on span "Применить наценку" at bounding box center [819, 429] width 103 height 18
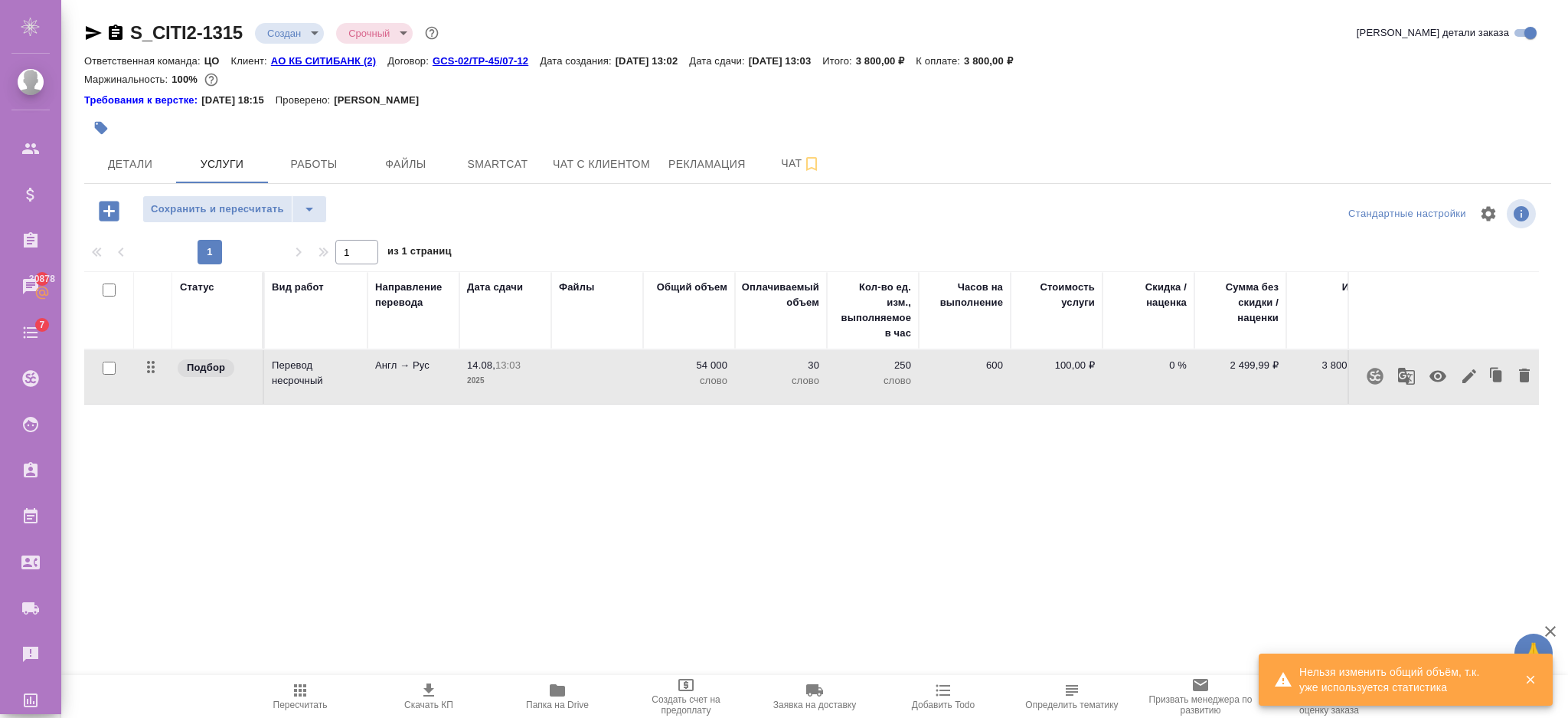
scroll to position [0, 133]
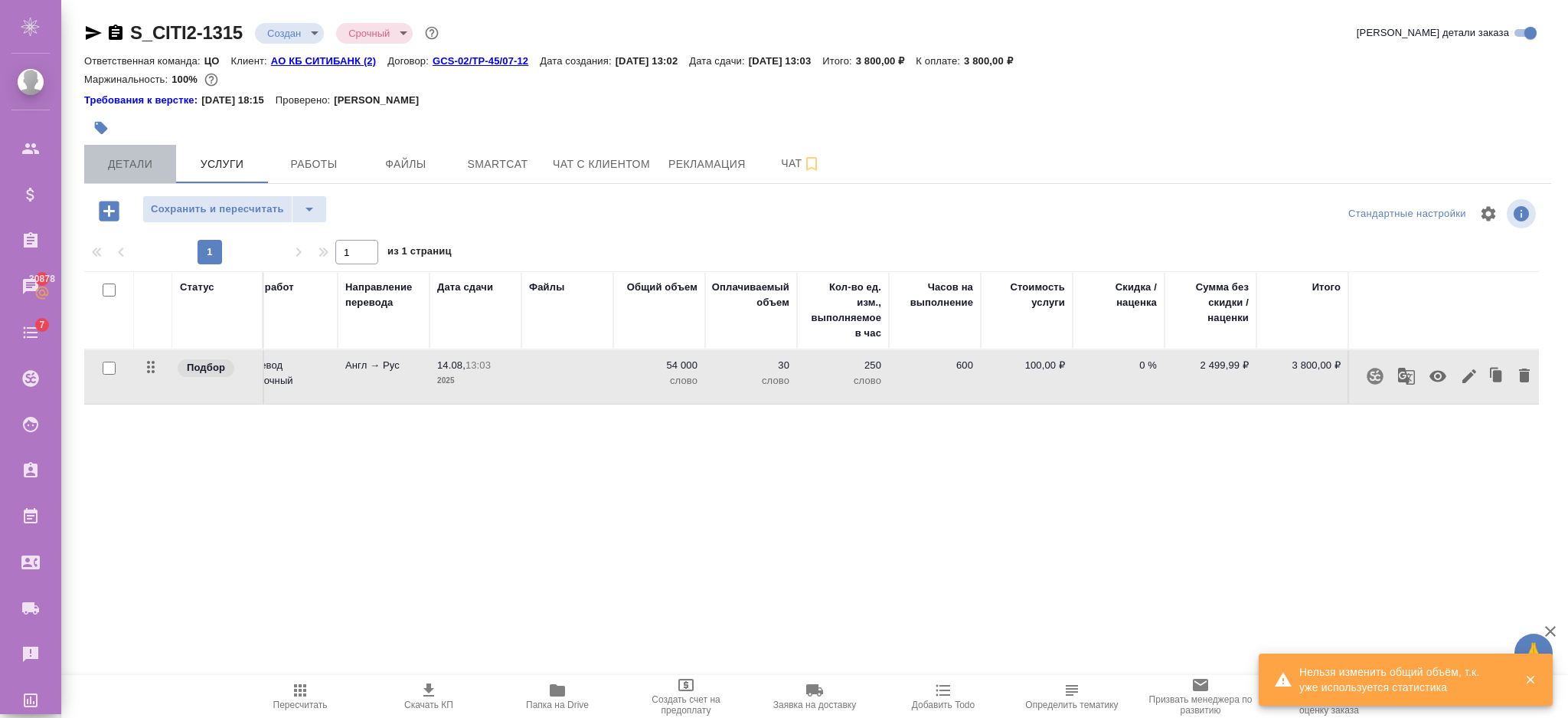
click at [145, 163] on span "Детали" at bounding box center [130, 164] width 73 height 20
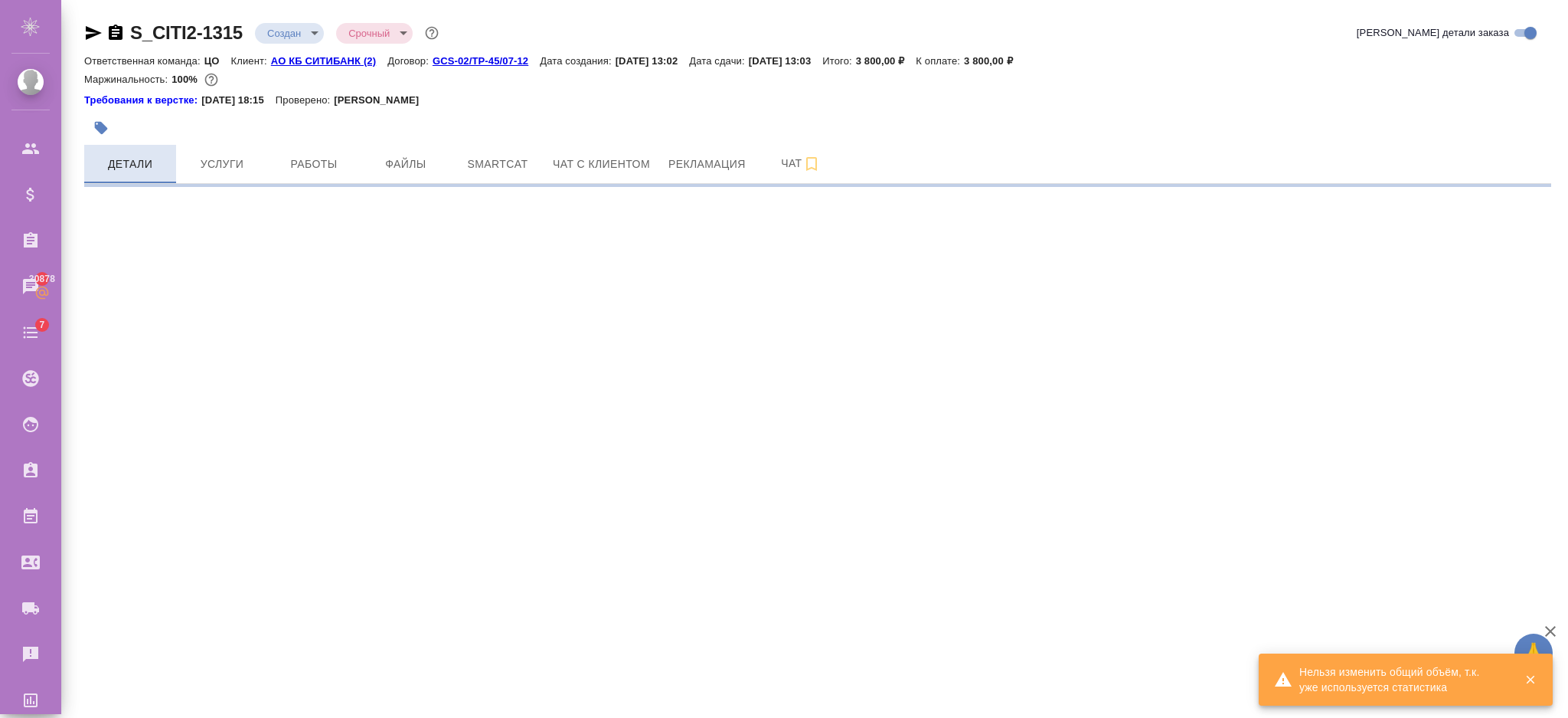
select select "RU"
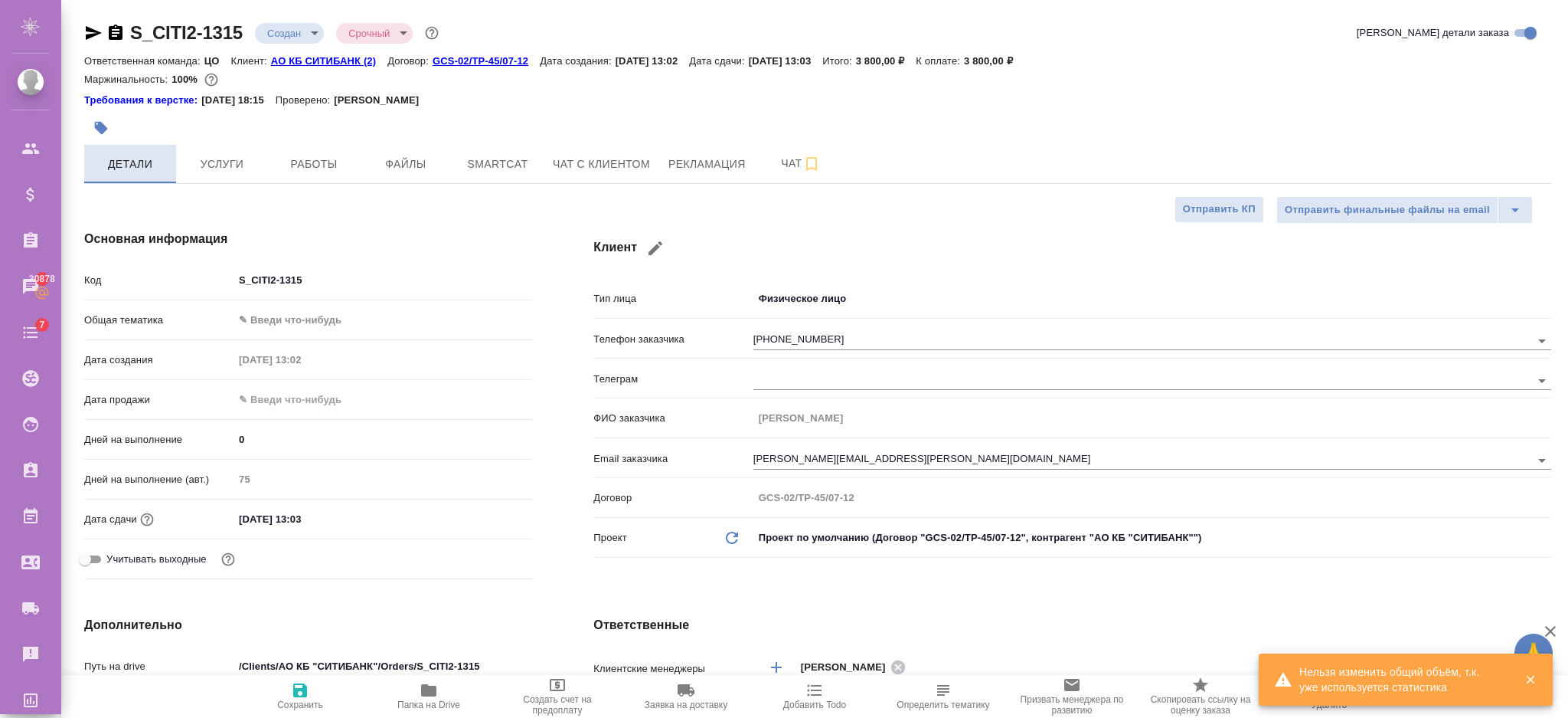
type textarea "x"
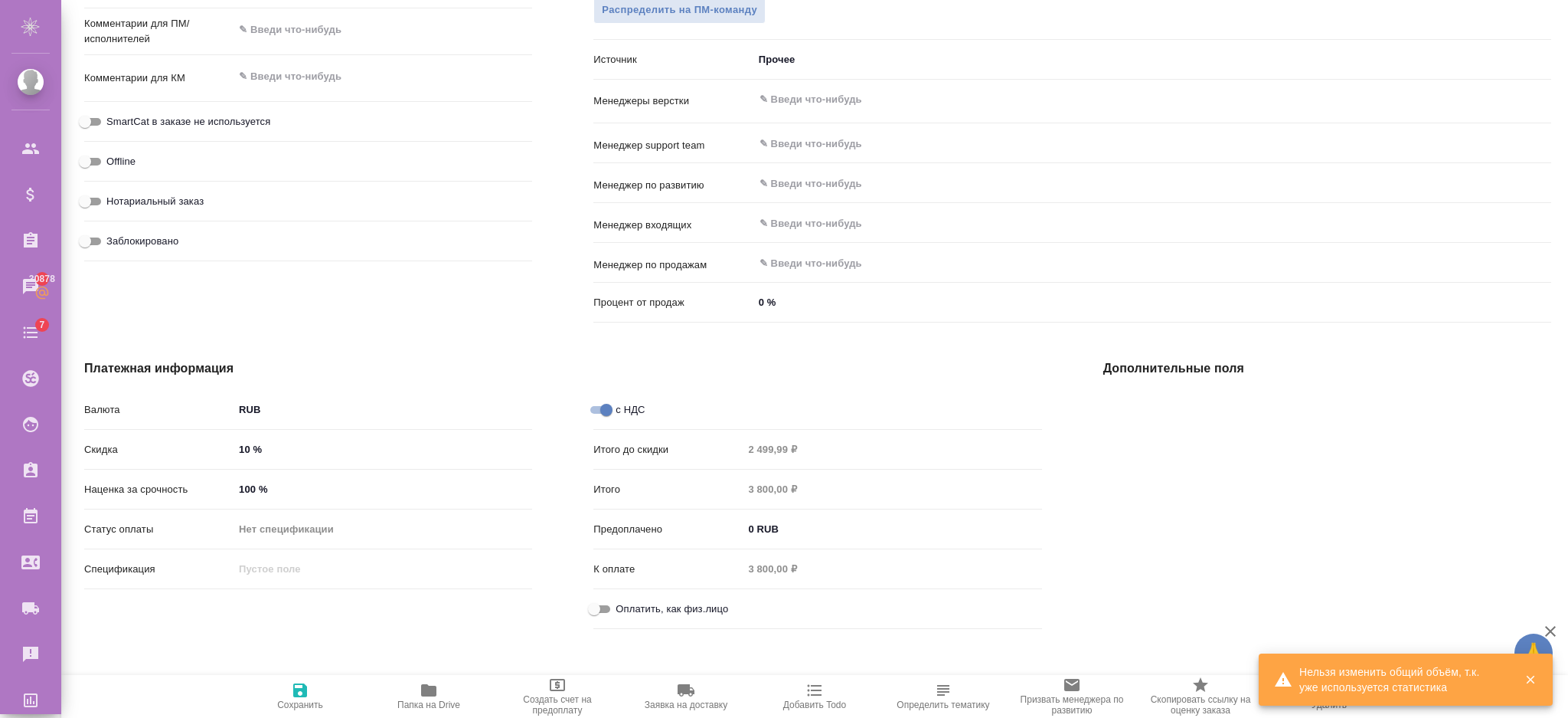
scroll to position [728, 0]
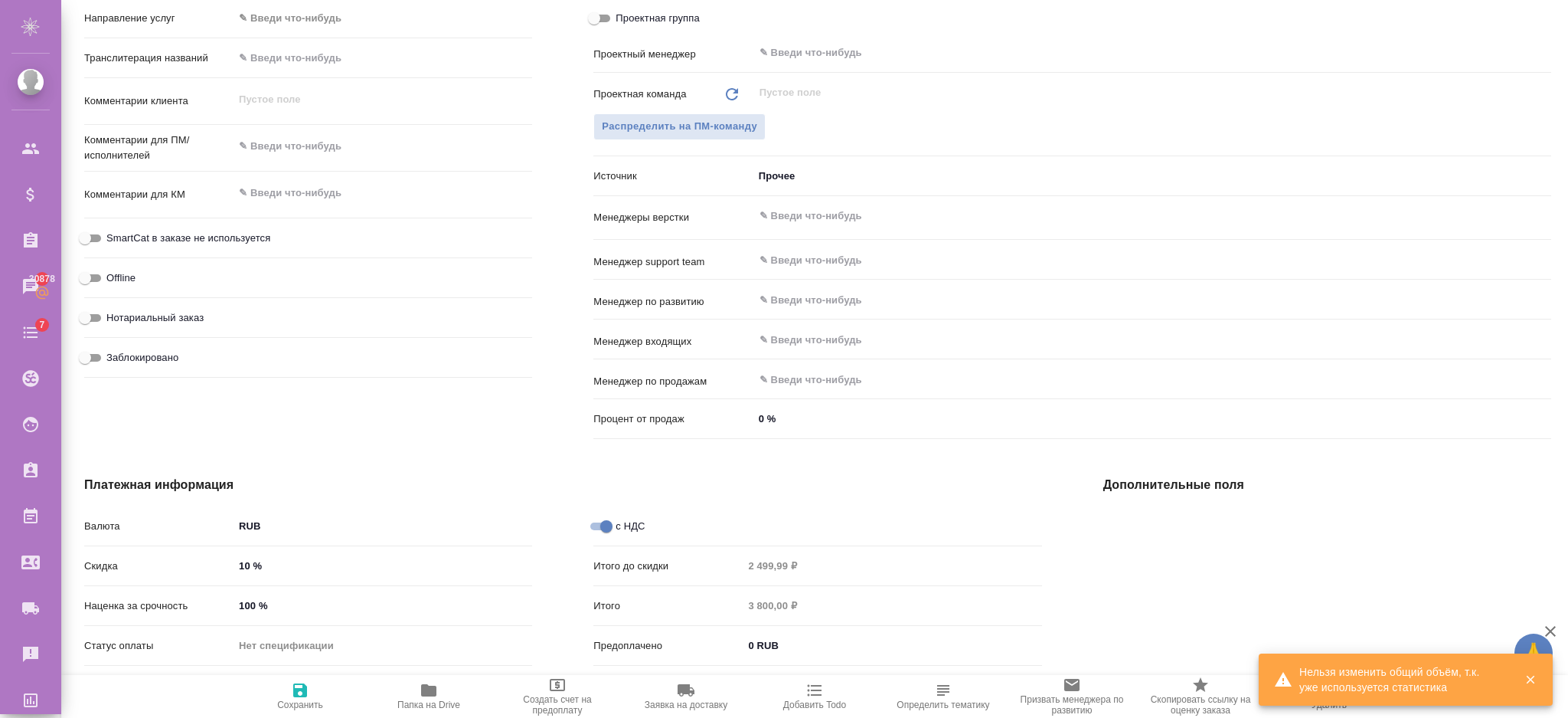
type textarea "x"
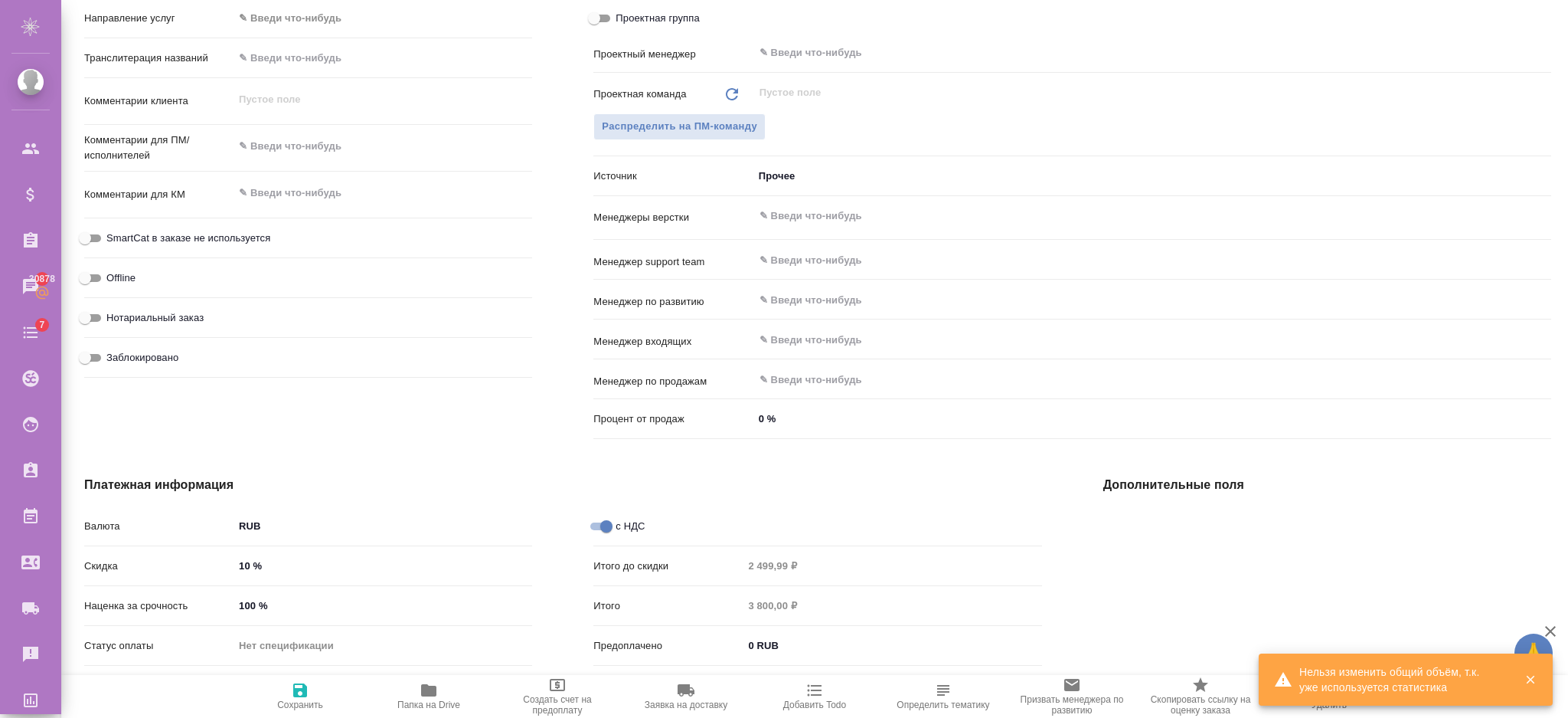
type textarea "x"
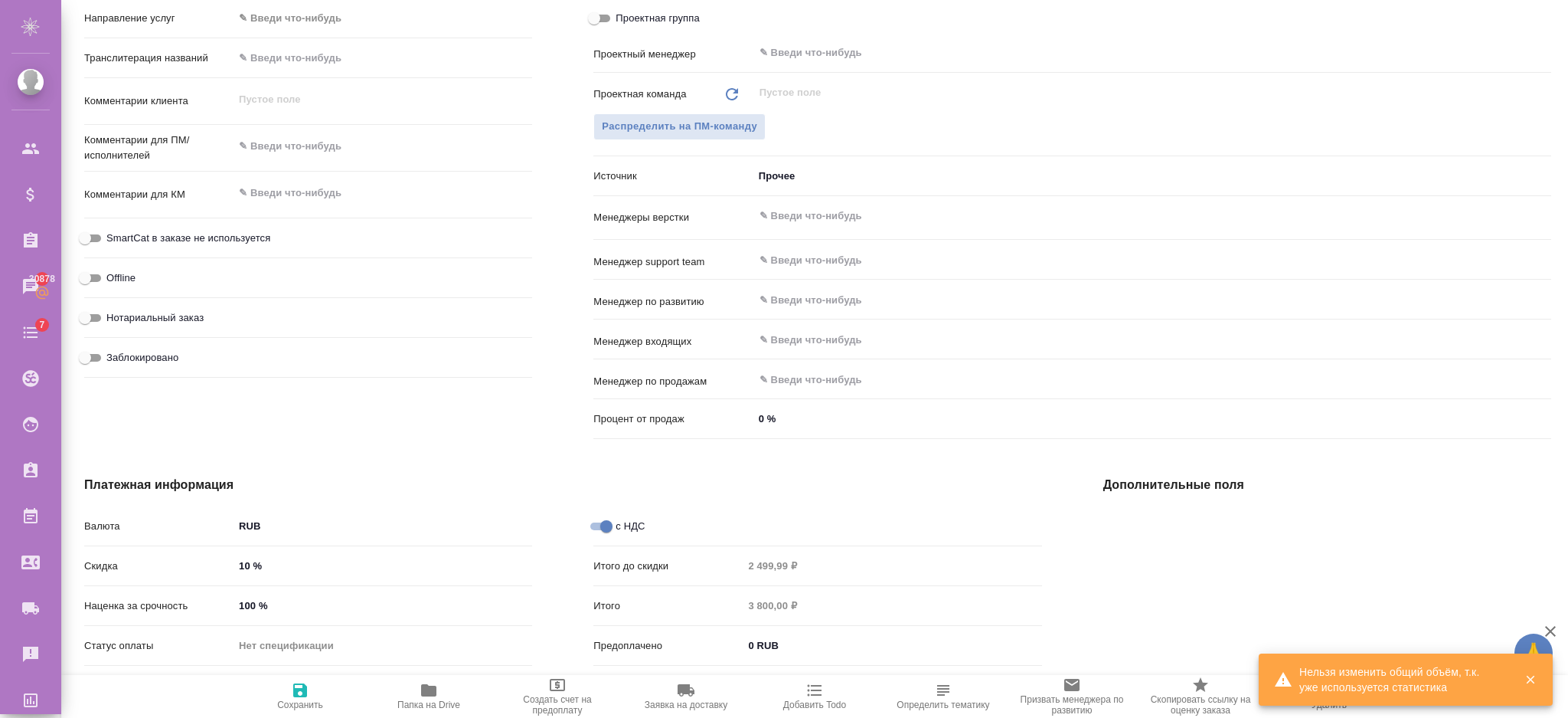
type textarea "x"
